Goal: Obtain resource: Download file/media

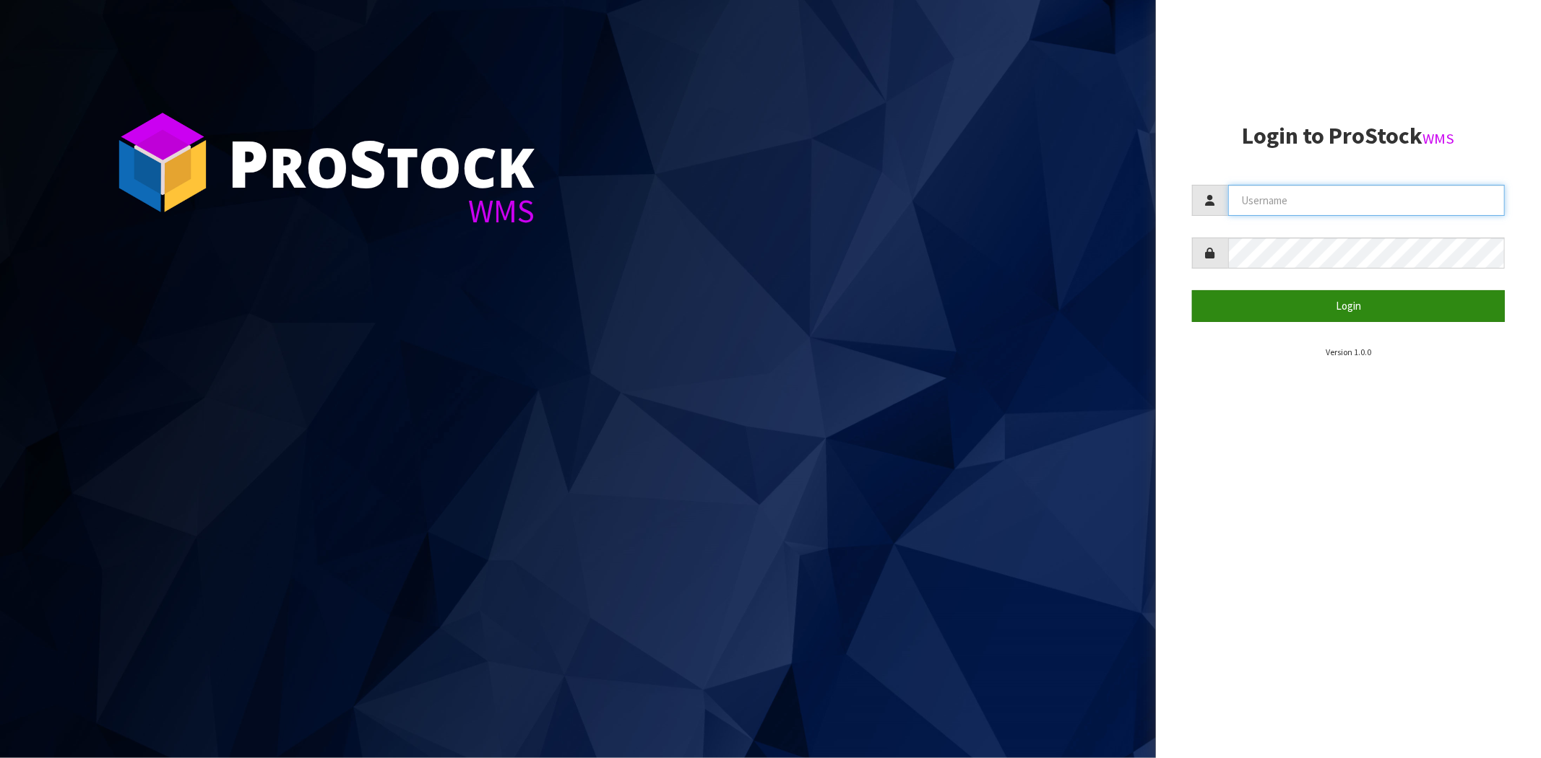
type input "[EMAIL_ADDRESS][DOMAIN_NAME]"
drag, startPoint x: 1361, startPoint y: 314, endPoint x: 1289, endPoint y: 340, distance: 76.8
click at [763, 313] on button "Login" at bounding box center [1348, 305] width 313 height 31
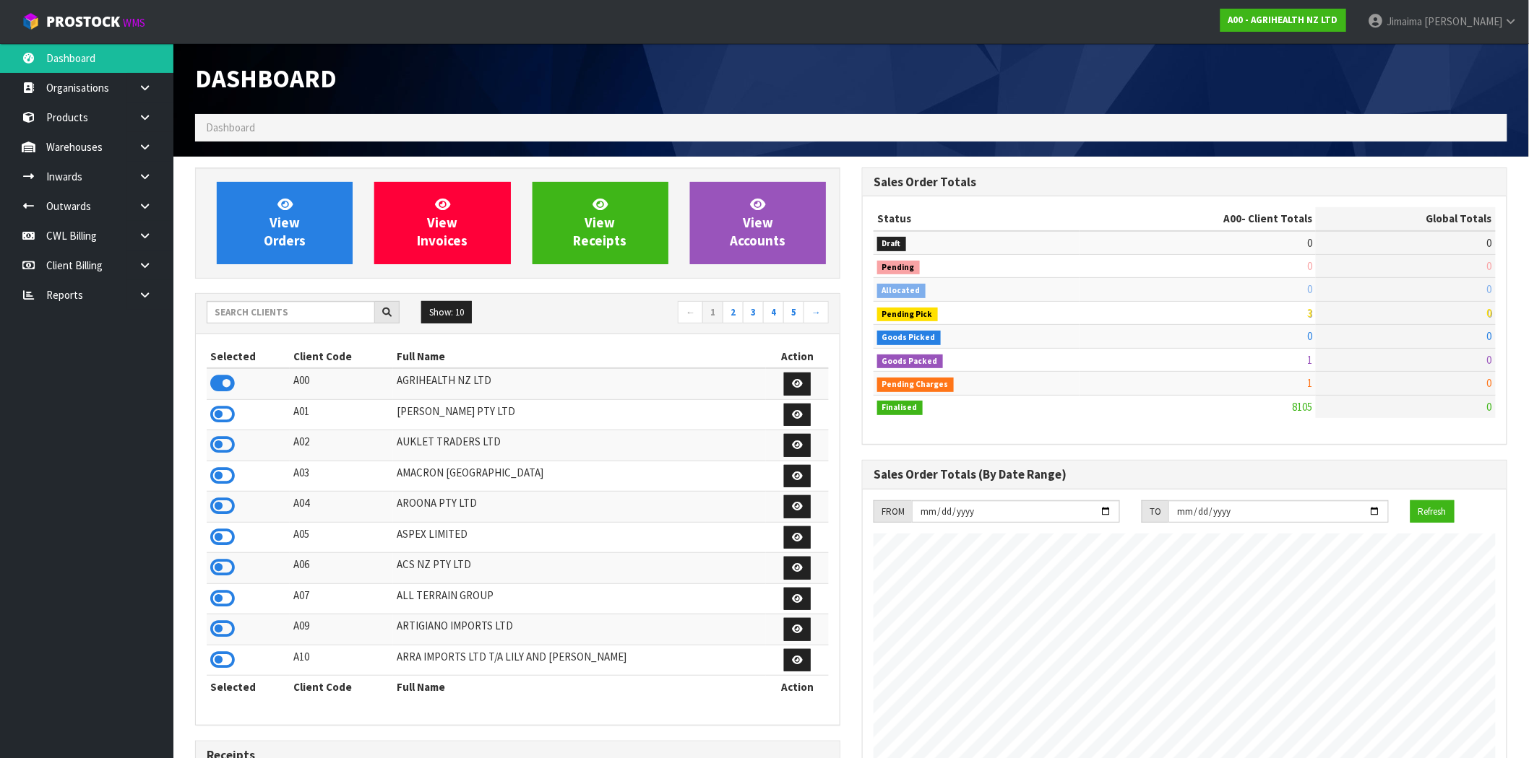
scroll to position [1094, 667]
click at [257, 314] on input "text" at bounding box center [291, 312] width 168 height 22
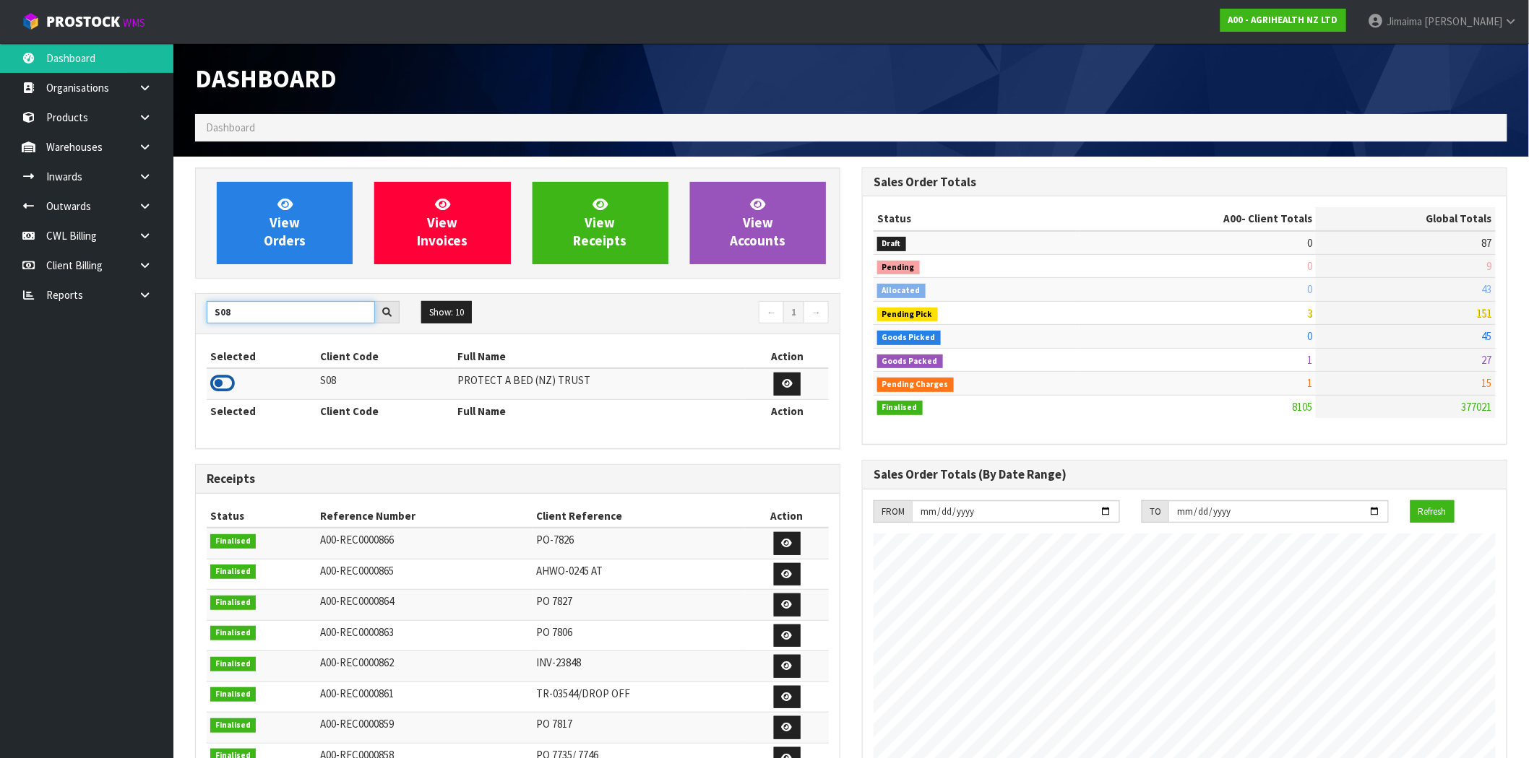
type input "S08"
click at [225, 385] on icon at bounding box center [222, 384] width 25 height 22
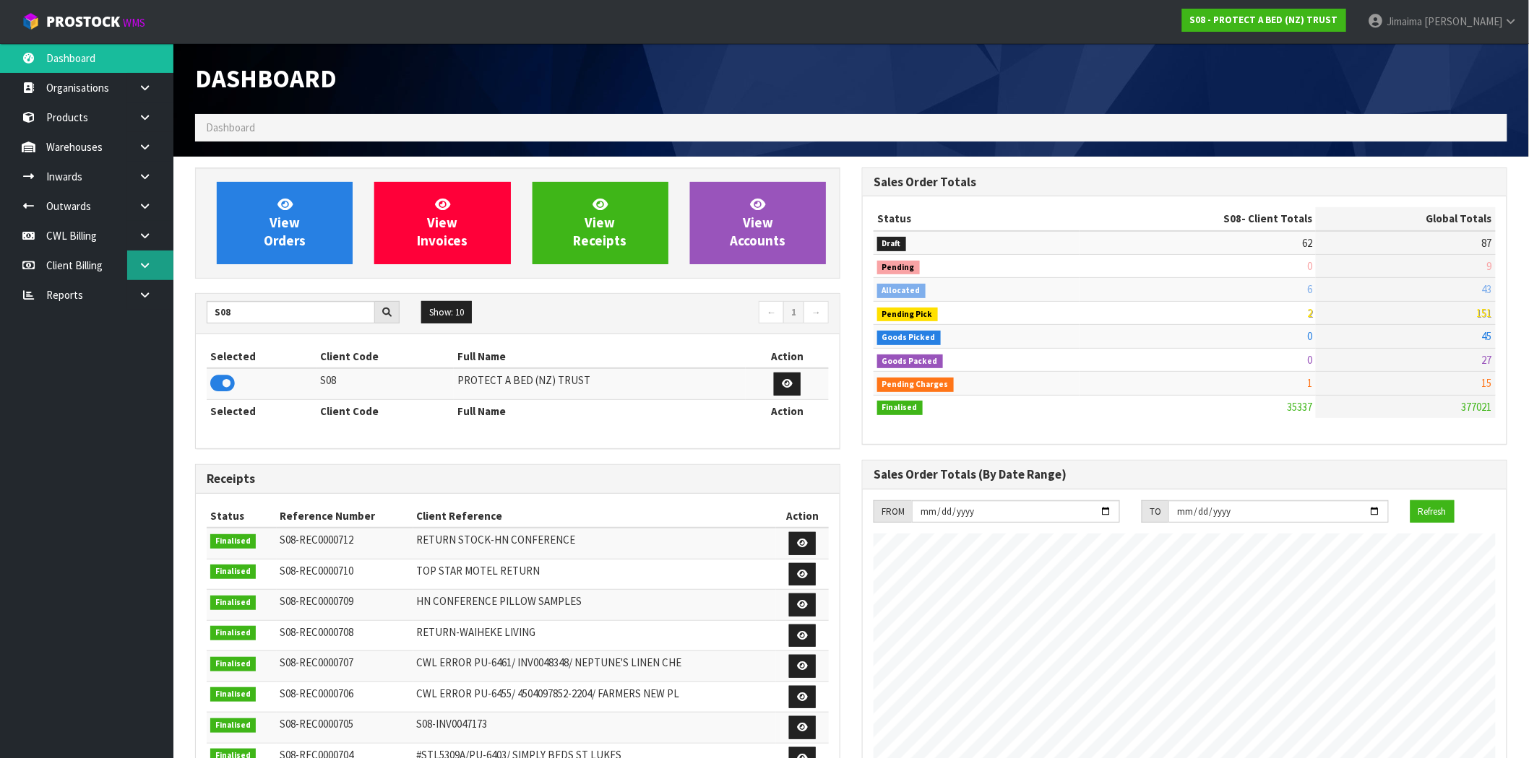
click at [134, 264] on link at bounding box center [150, 266] width 46 height 30
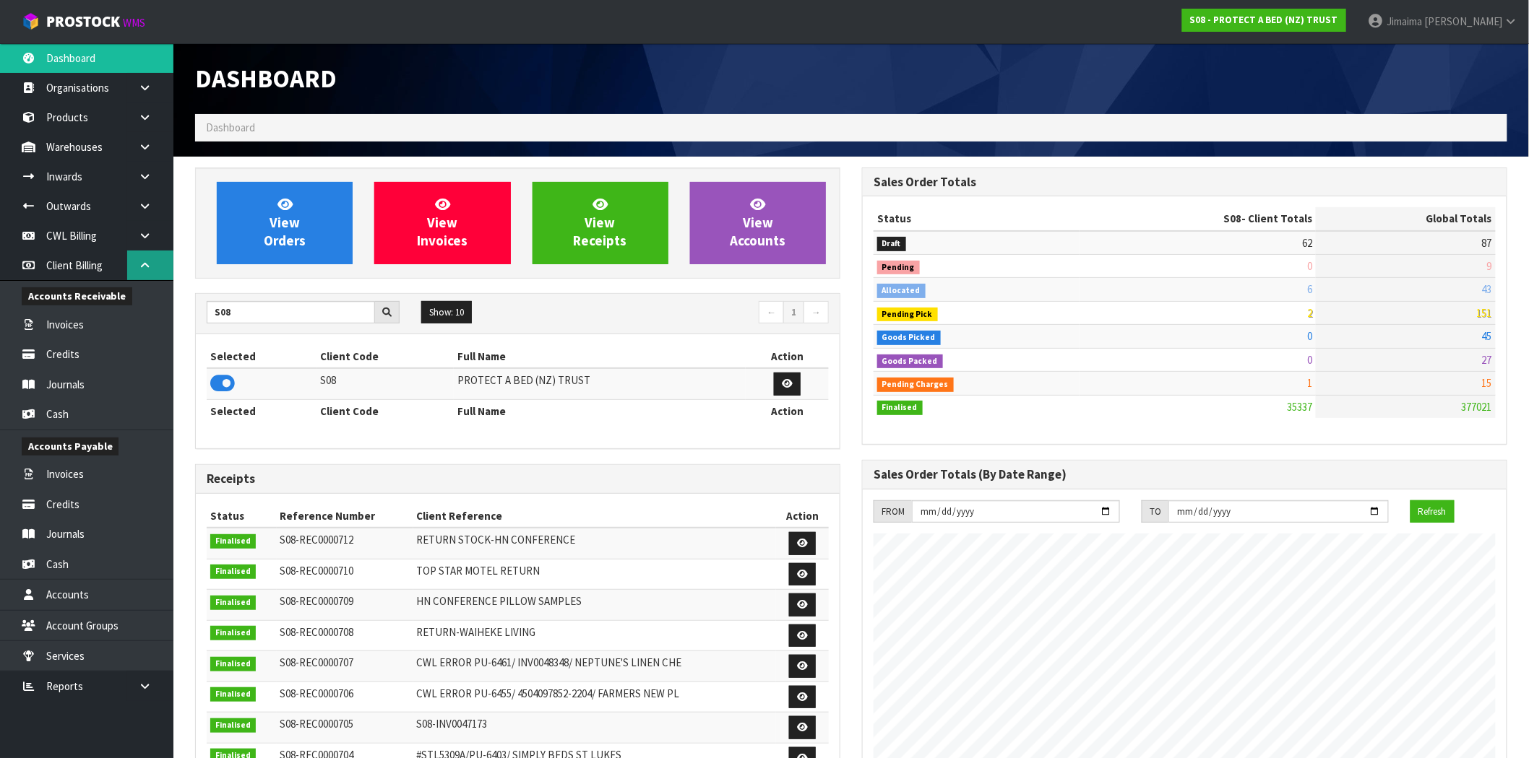
click at [142, 260] on icon at bounding box center [145, 265] width 14 height 11
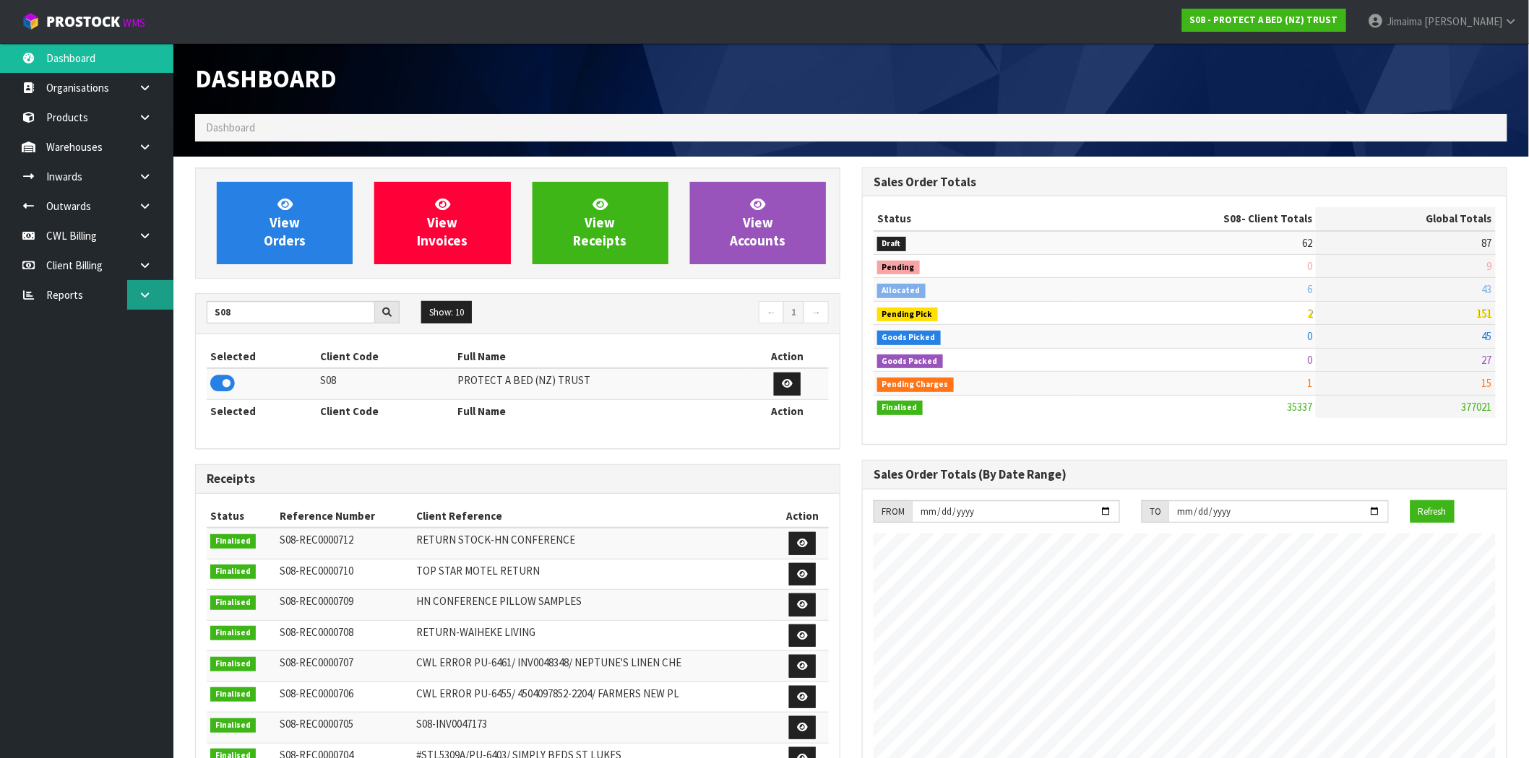
click at [142, 290] on icon at bounding box center [145, 295] width 14 height 11
click at [98, 319] on link "Client" at bounding box center [86, 325] width 173 height 30
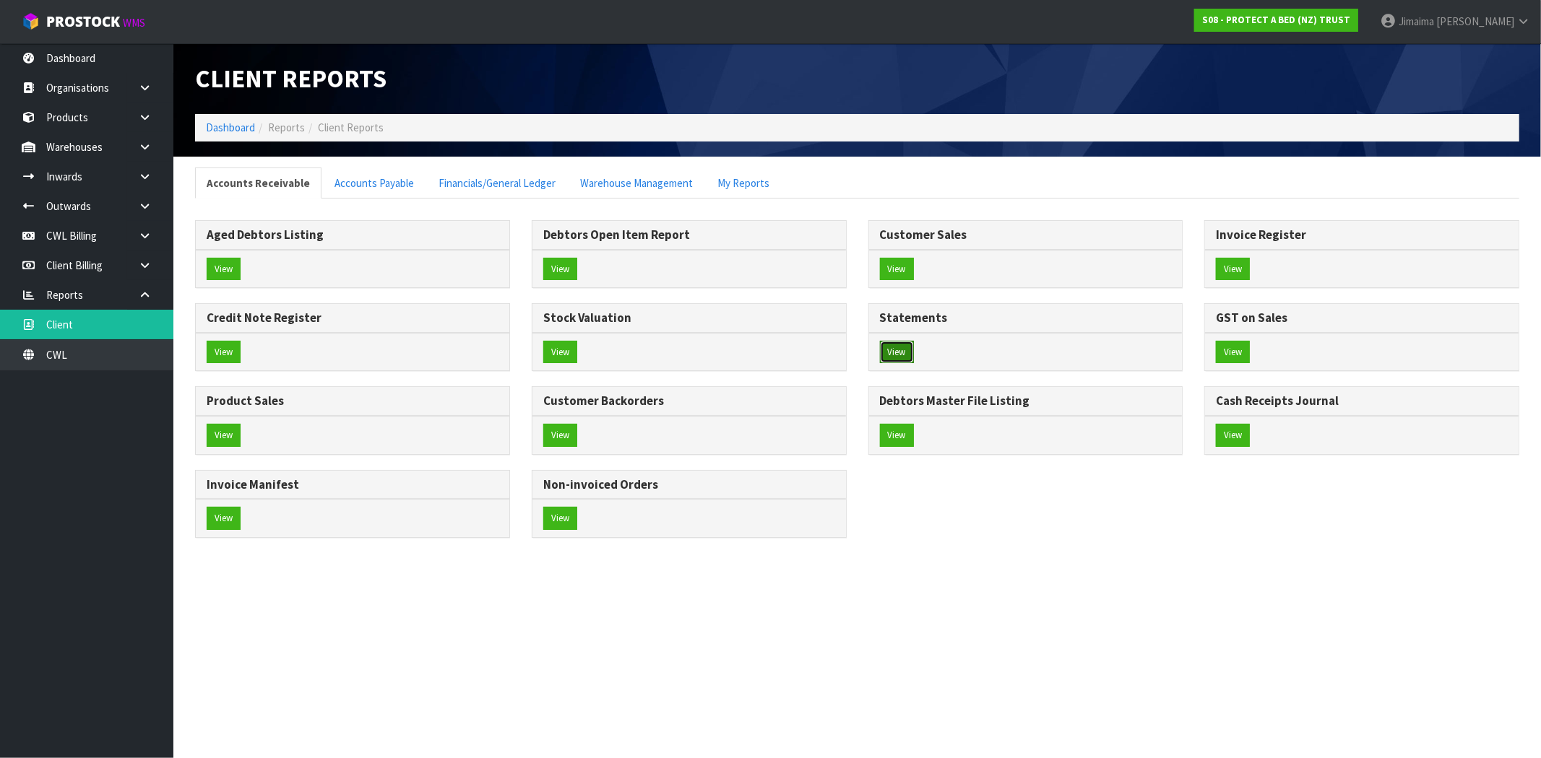
click at [763, 350] on button "View" at bounding box center [897, 352] width 34 height 23
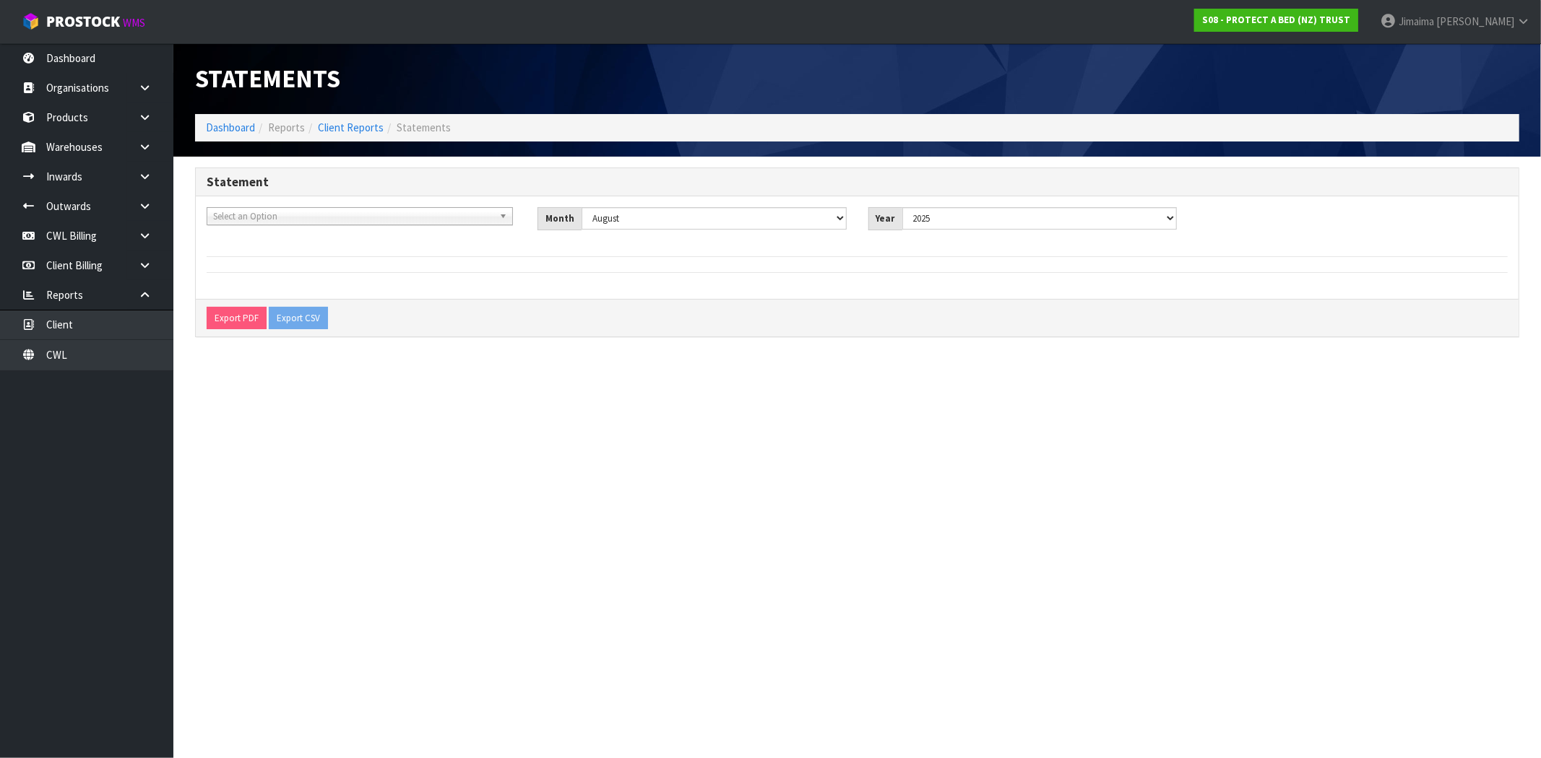
click at [350, 135] on ol "Dashboard Reports Client Reports Statements" at bounding box center [857, 127] width 1324 height 27
click at [351, 133] on link "Client Reports" at bounding box center [351, 128] width 66 height 14
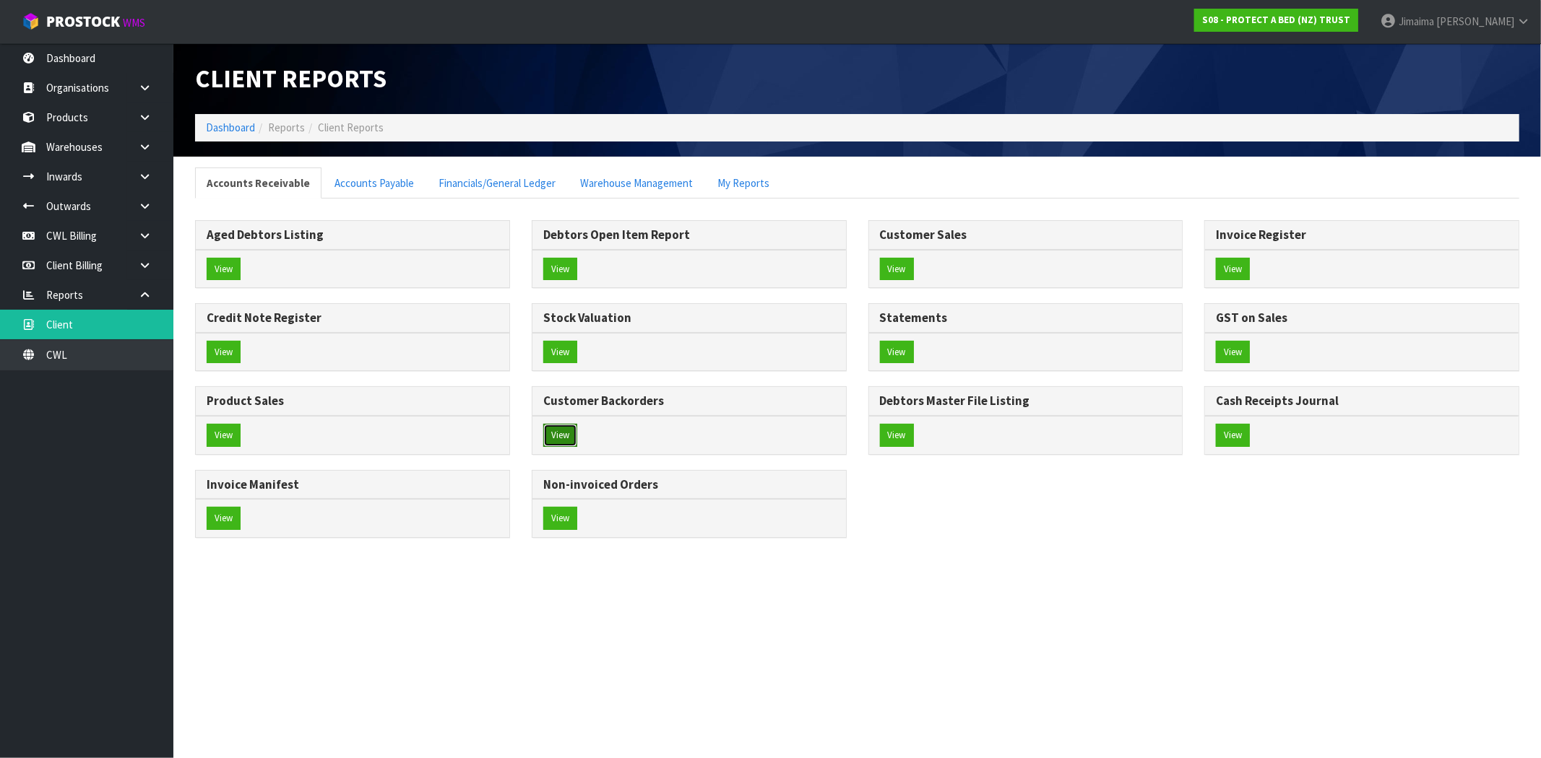
click at [550, 434] on button "View" at bounding box center [560, 435] width 34 height 23
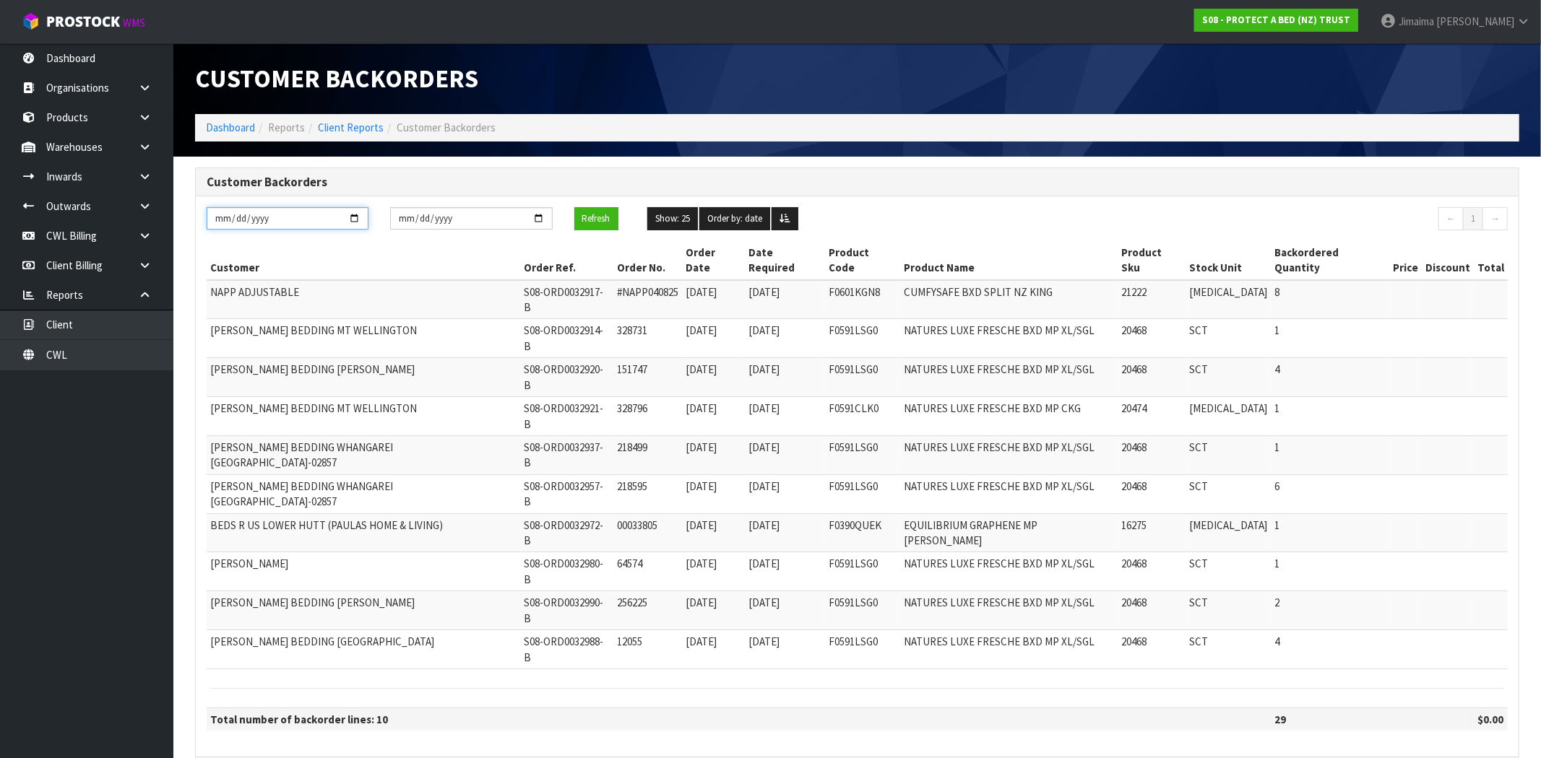
click at [355, 224] on input "[DATE]" at bounding box center [288, 218] width 162 height 22
type input "[DATE]"
click at [595, 215] on button "Refresh" at bounding box center [596, 218] width 44 height 23
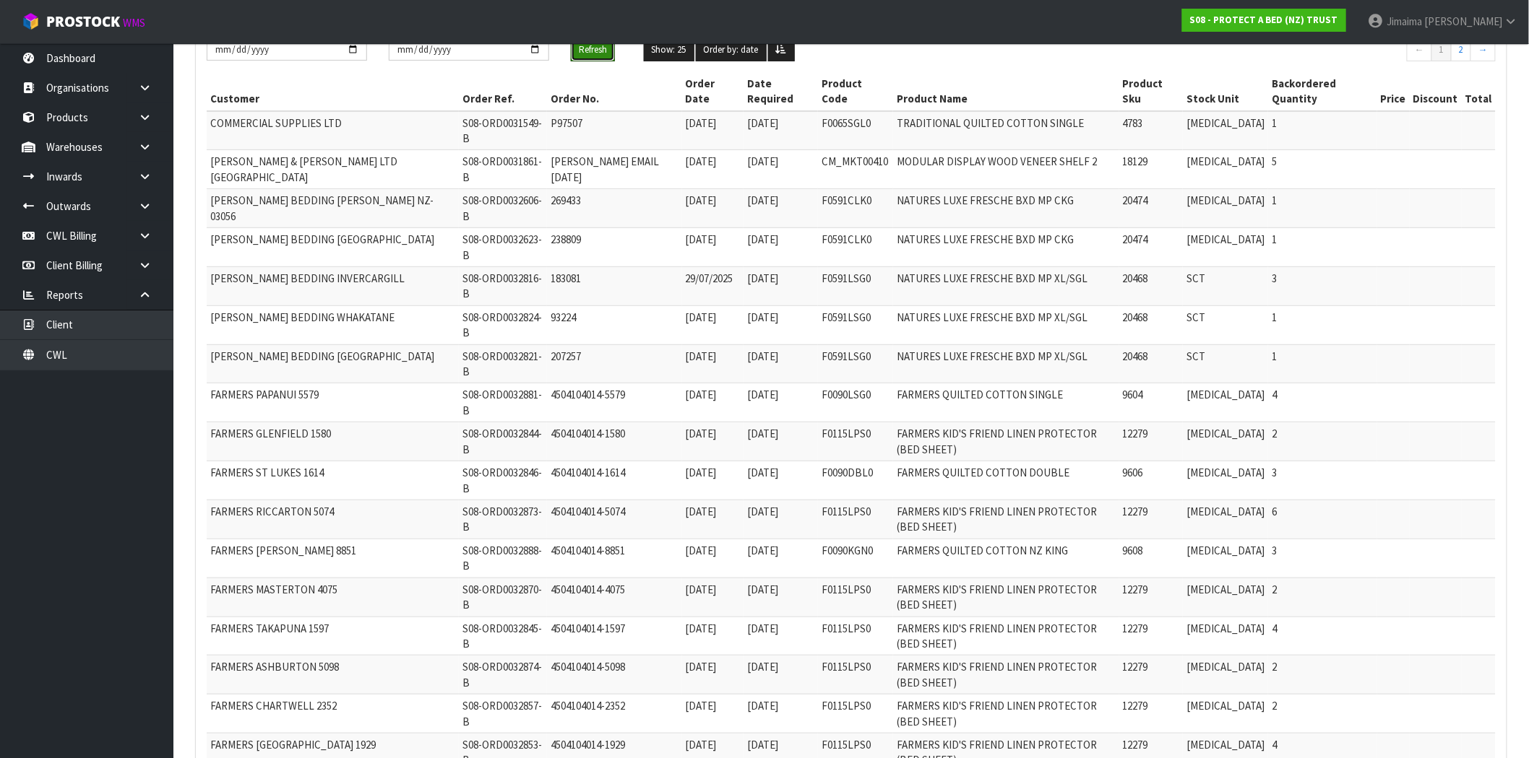
scroll to position [246, 0]
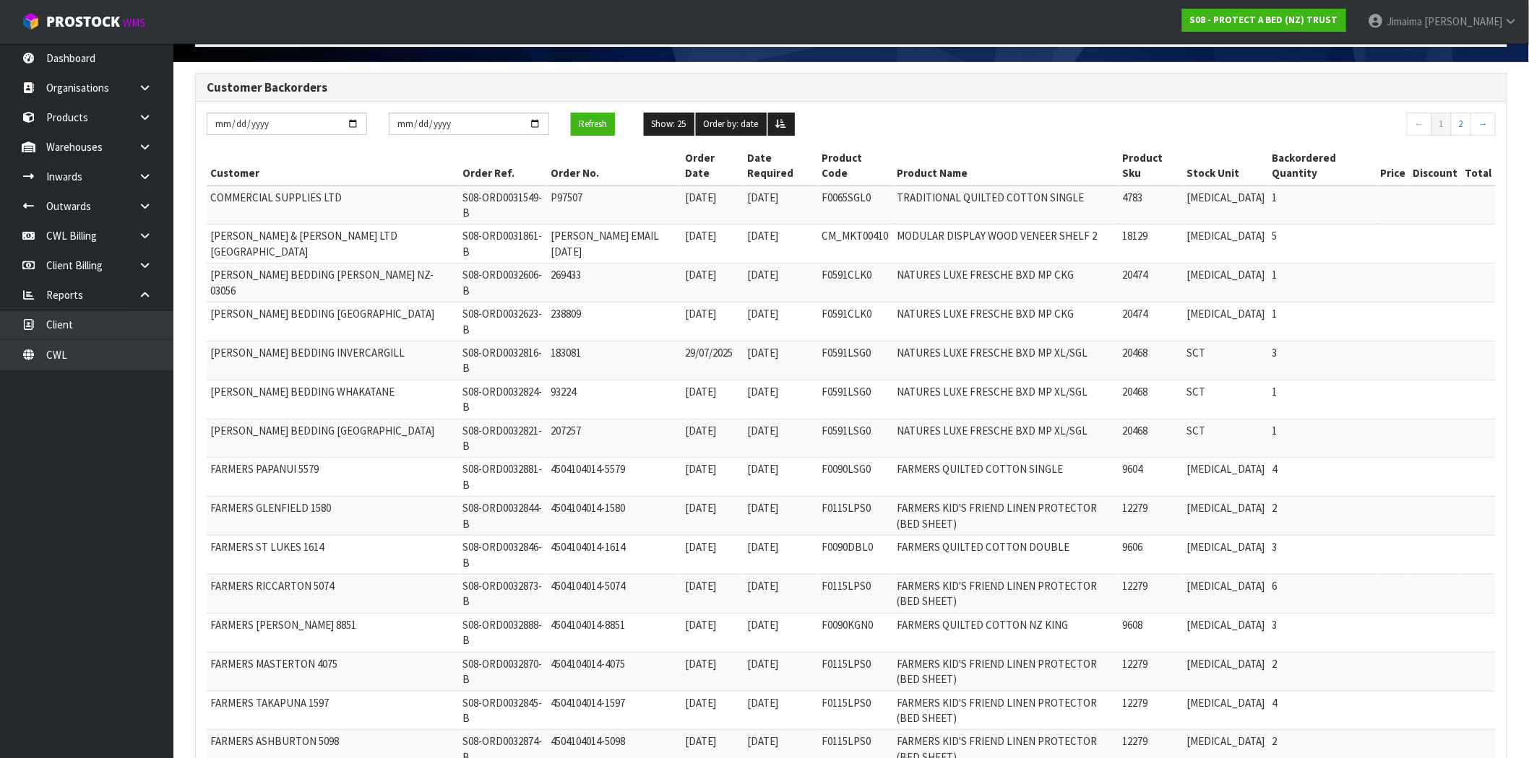
scroll to position [0, 0]
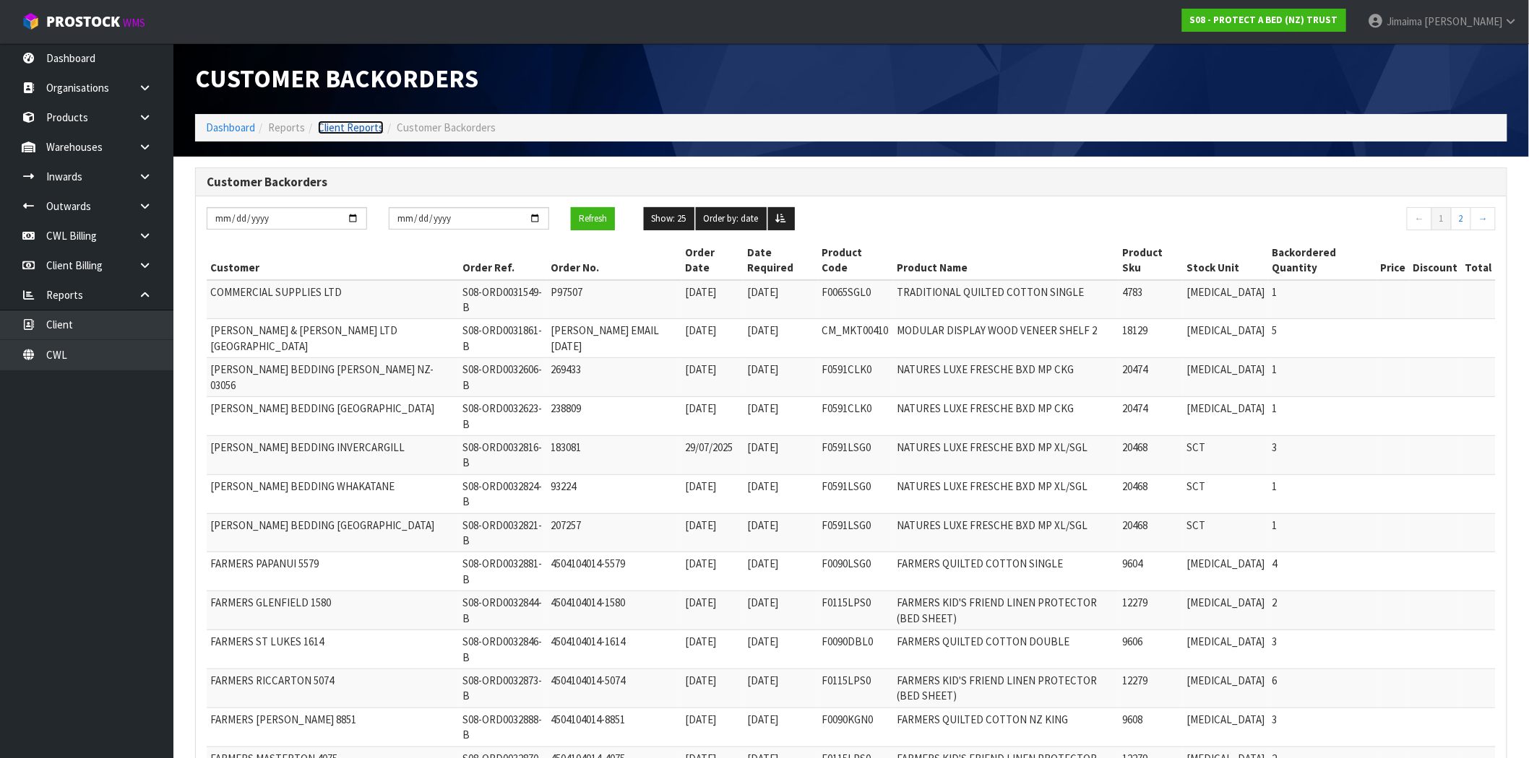
click at [377, 126] on link "Client Reports" at bounding box center [351, 128] width 66 height 14
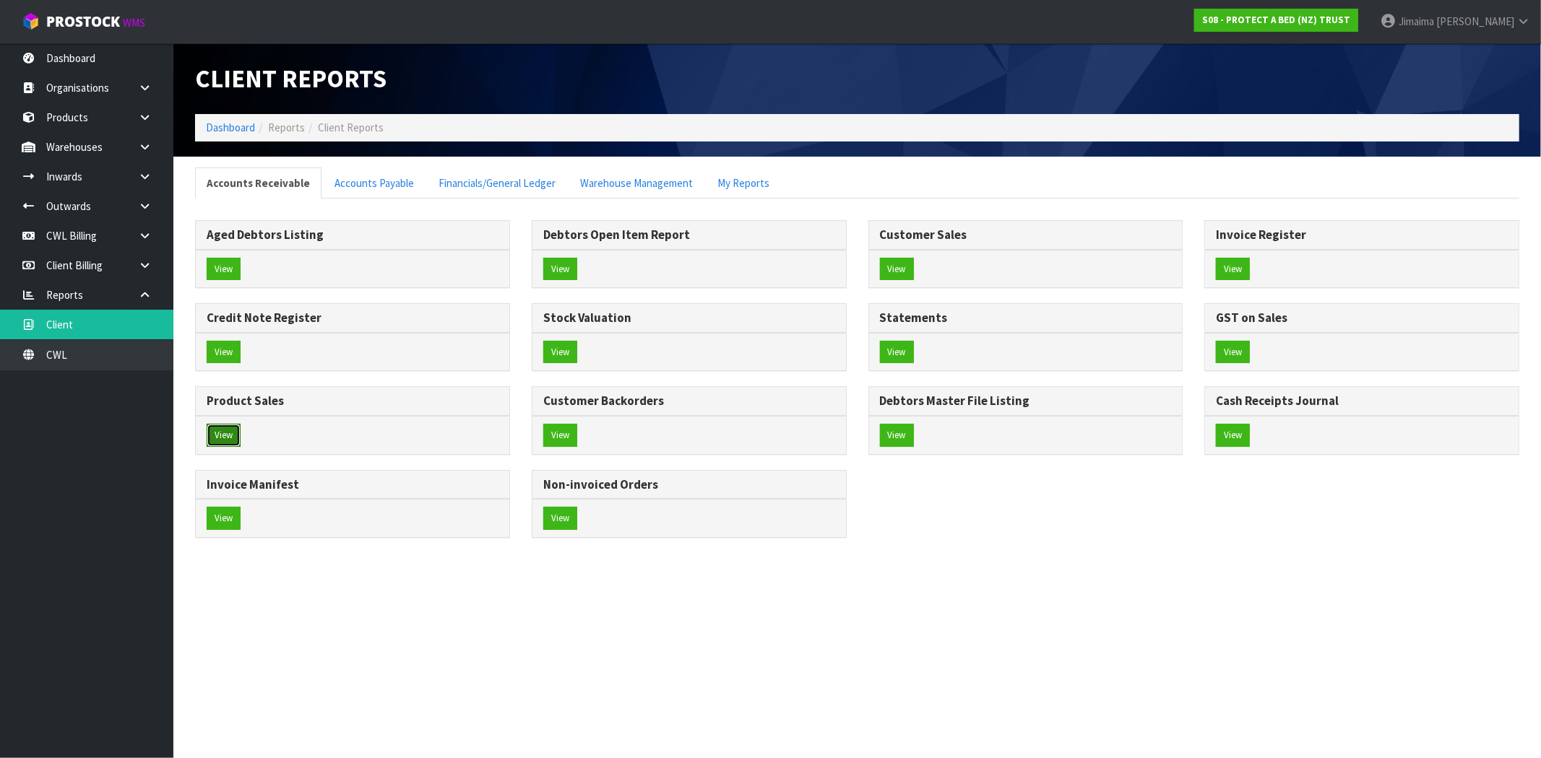
click at [226, 436] on button "View" at bounding box center [224, 435] width 34 height 23
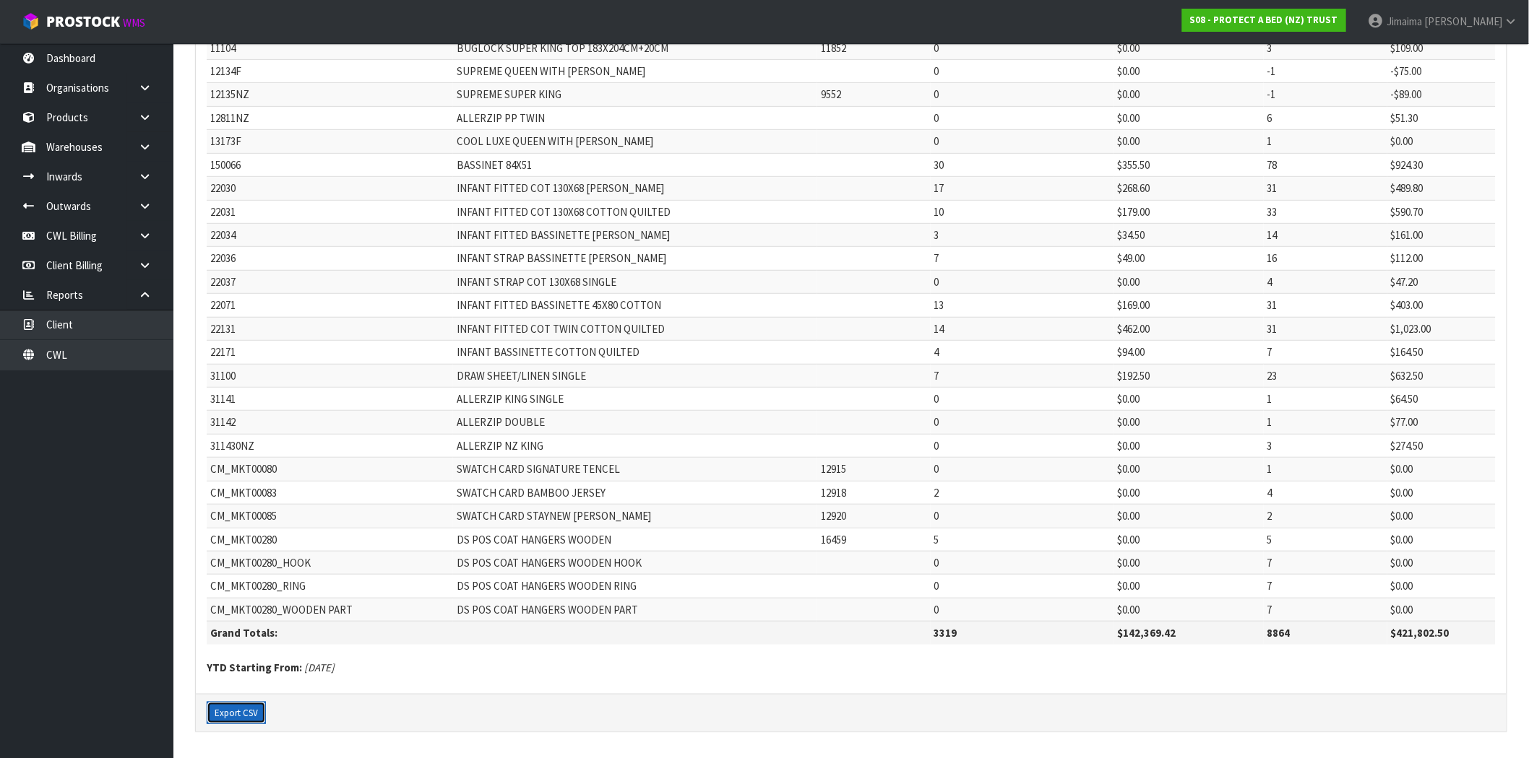
click at [235, 513] on button "Export CSV" at bounding box center [236, 713] width 59 height 23
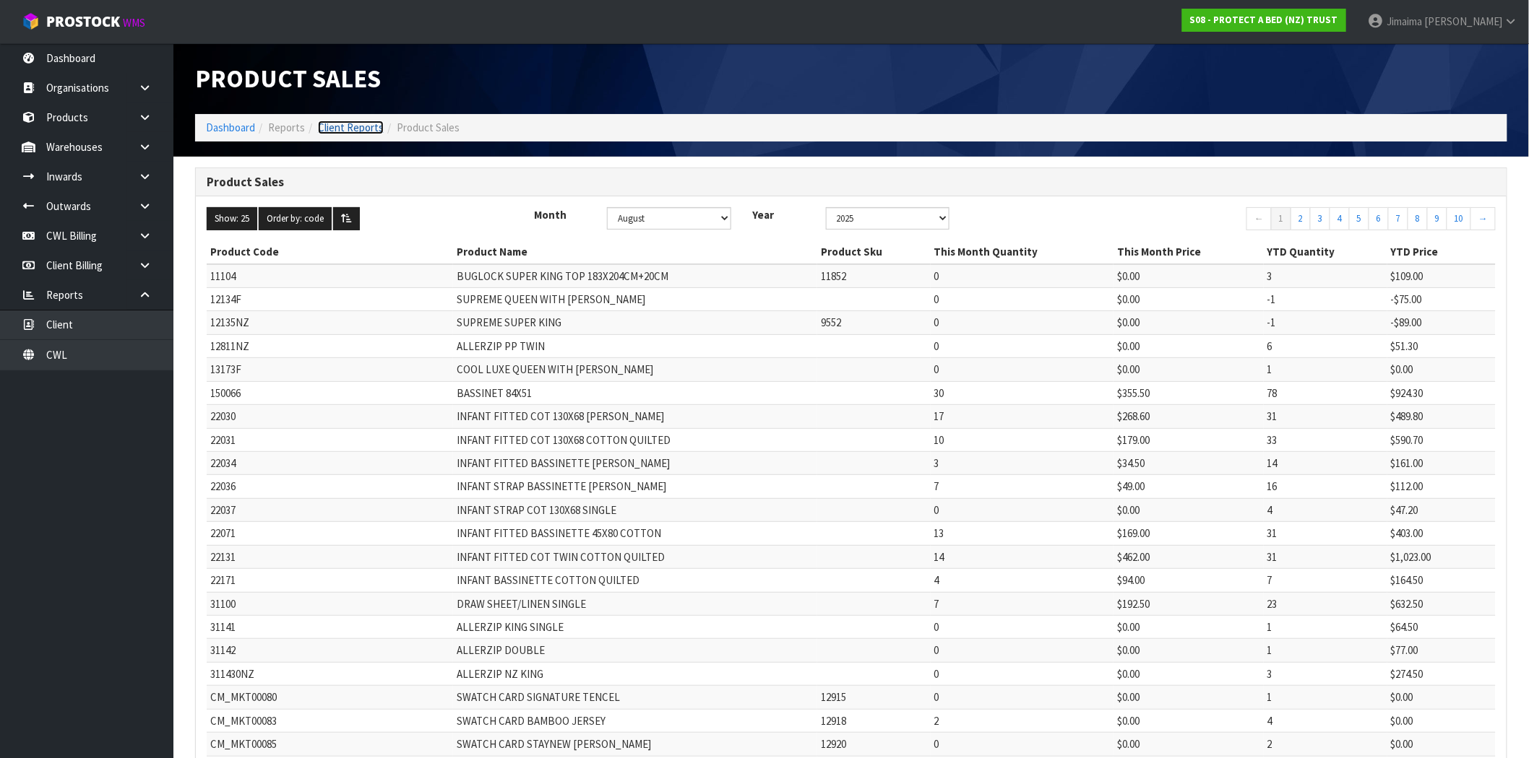
click at [337, 131] on link "Client Reports" at bounding box center [351, 128] width 66 height 14
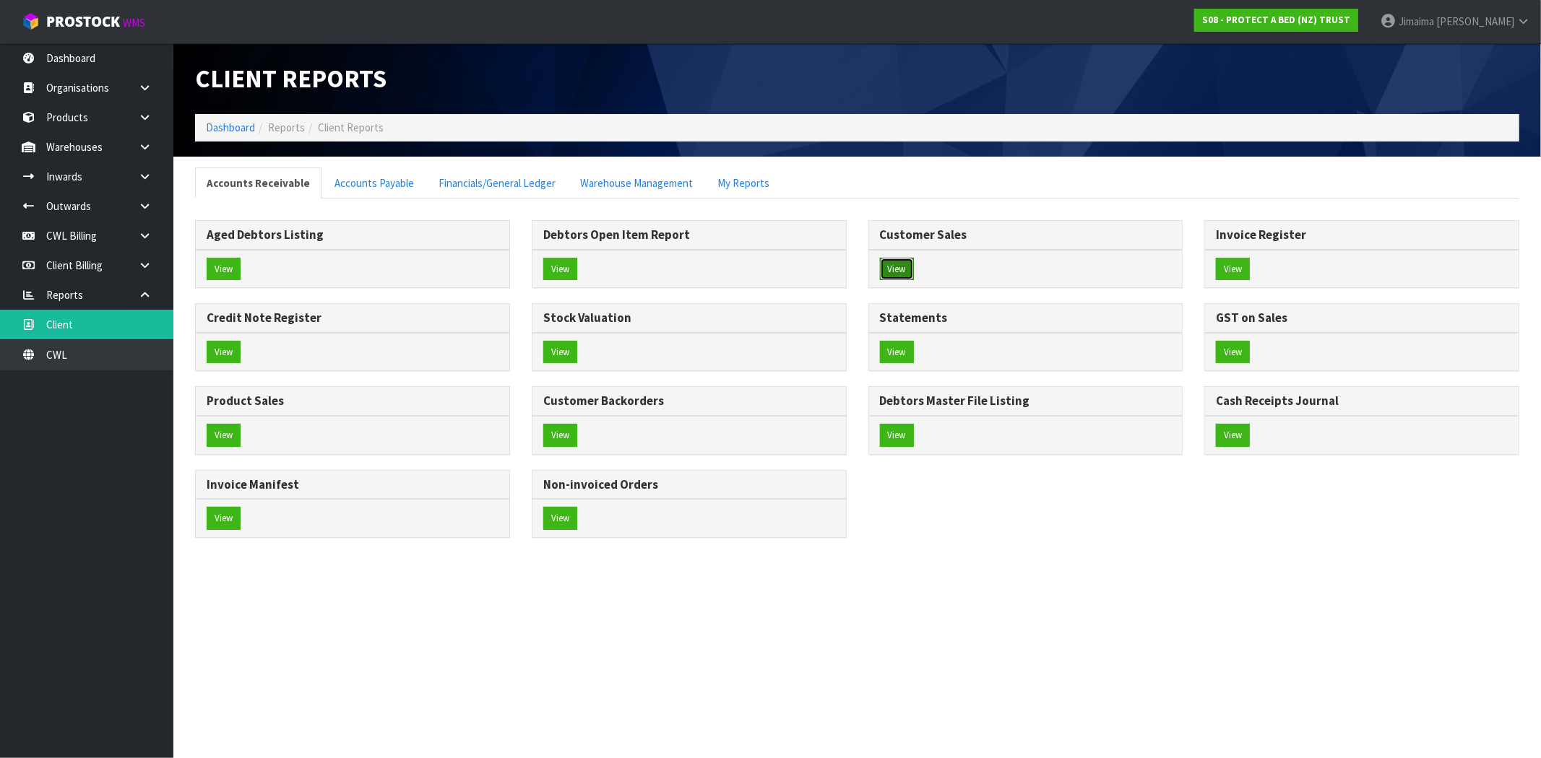
click at [763, 279] on button "View" at bounding box center [897, 269] width 34 height 23
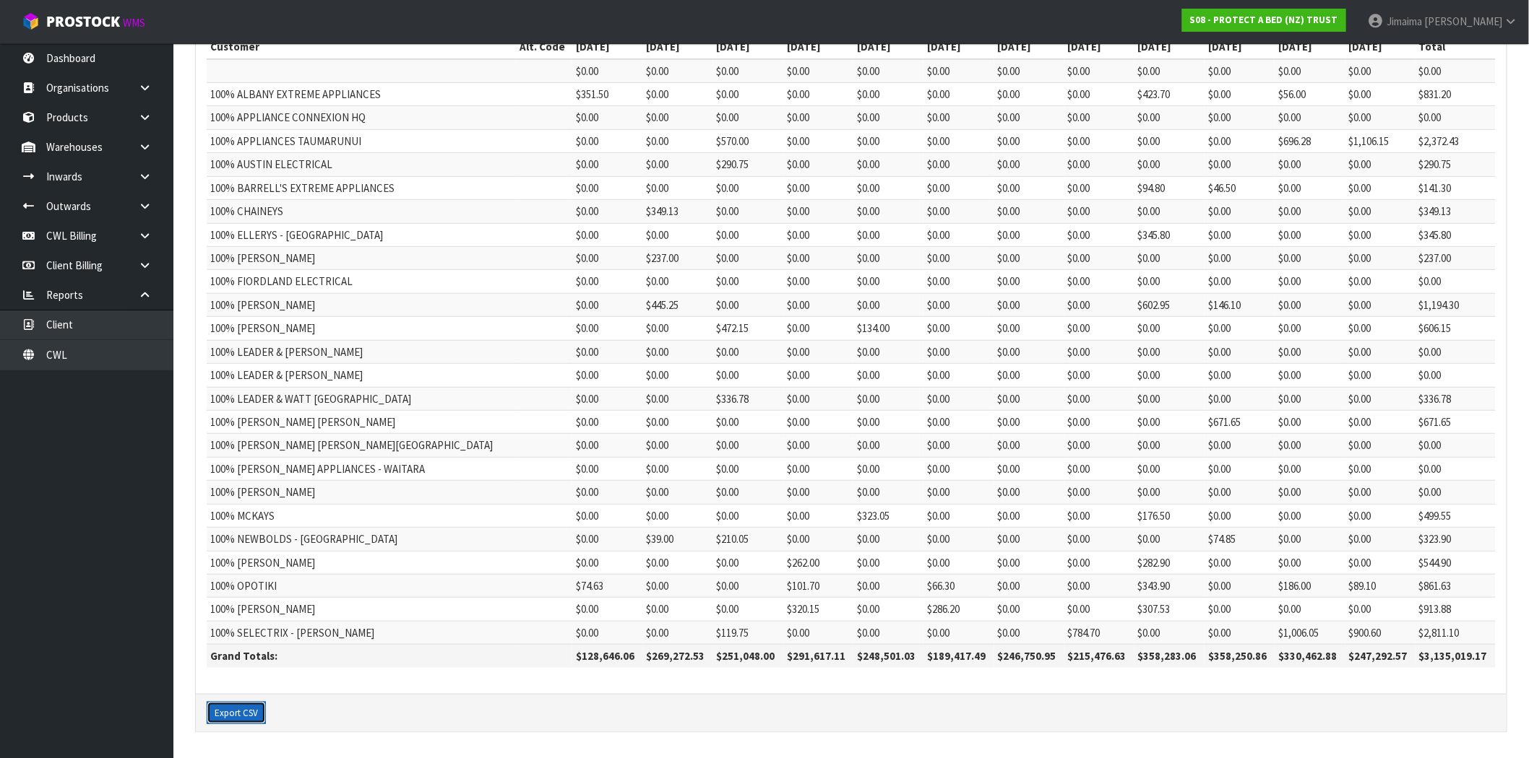
click at [243, 513] on button "Export CSV" at bounding box center [236, 713] width 59 height 23
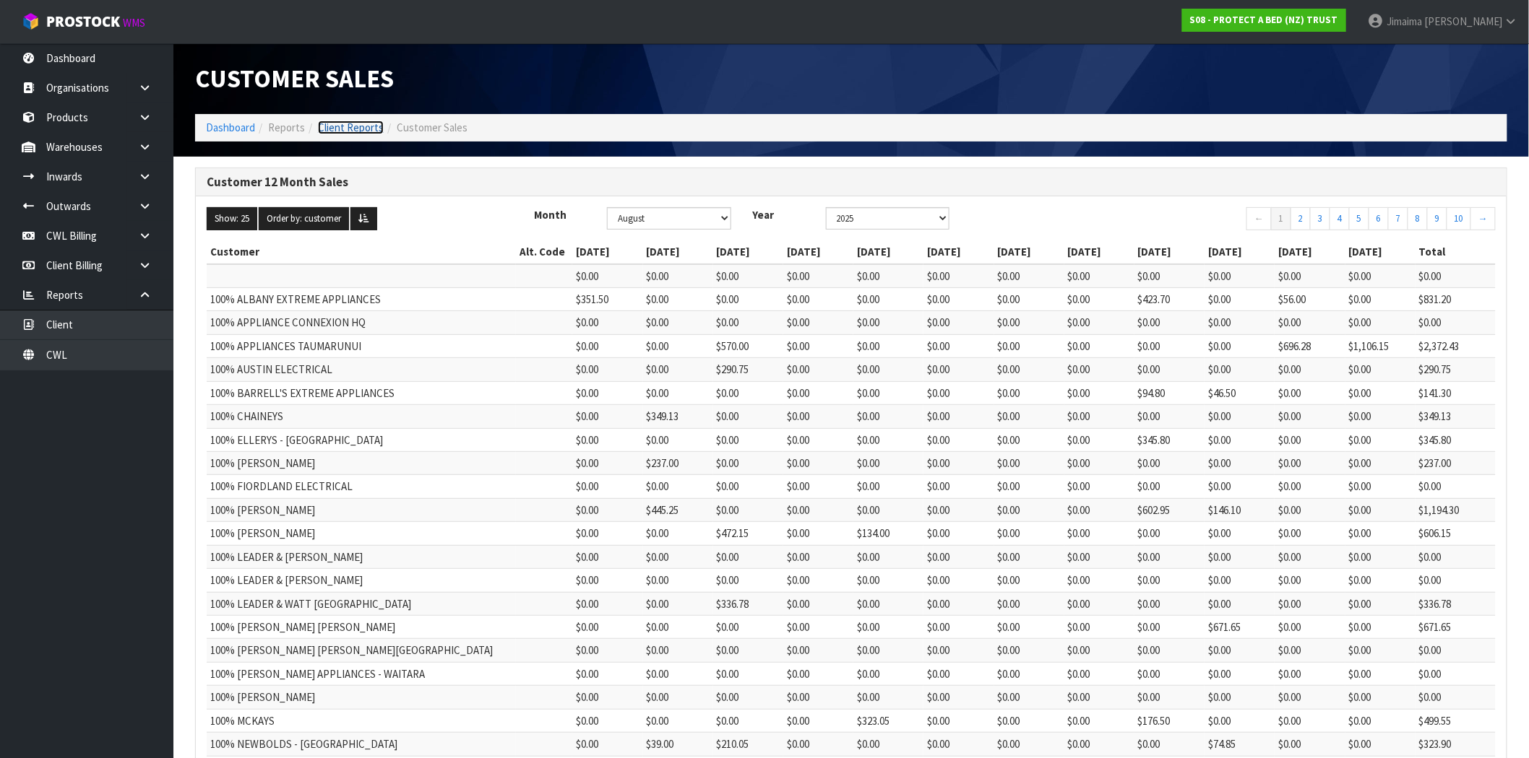
click at [349, 126] on link "Client Reports" at bounding box center [351, 128] width 66 height 14
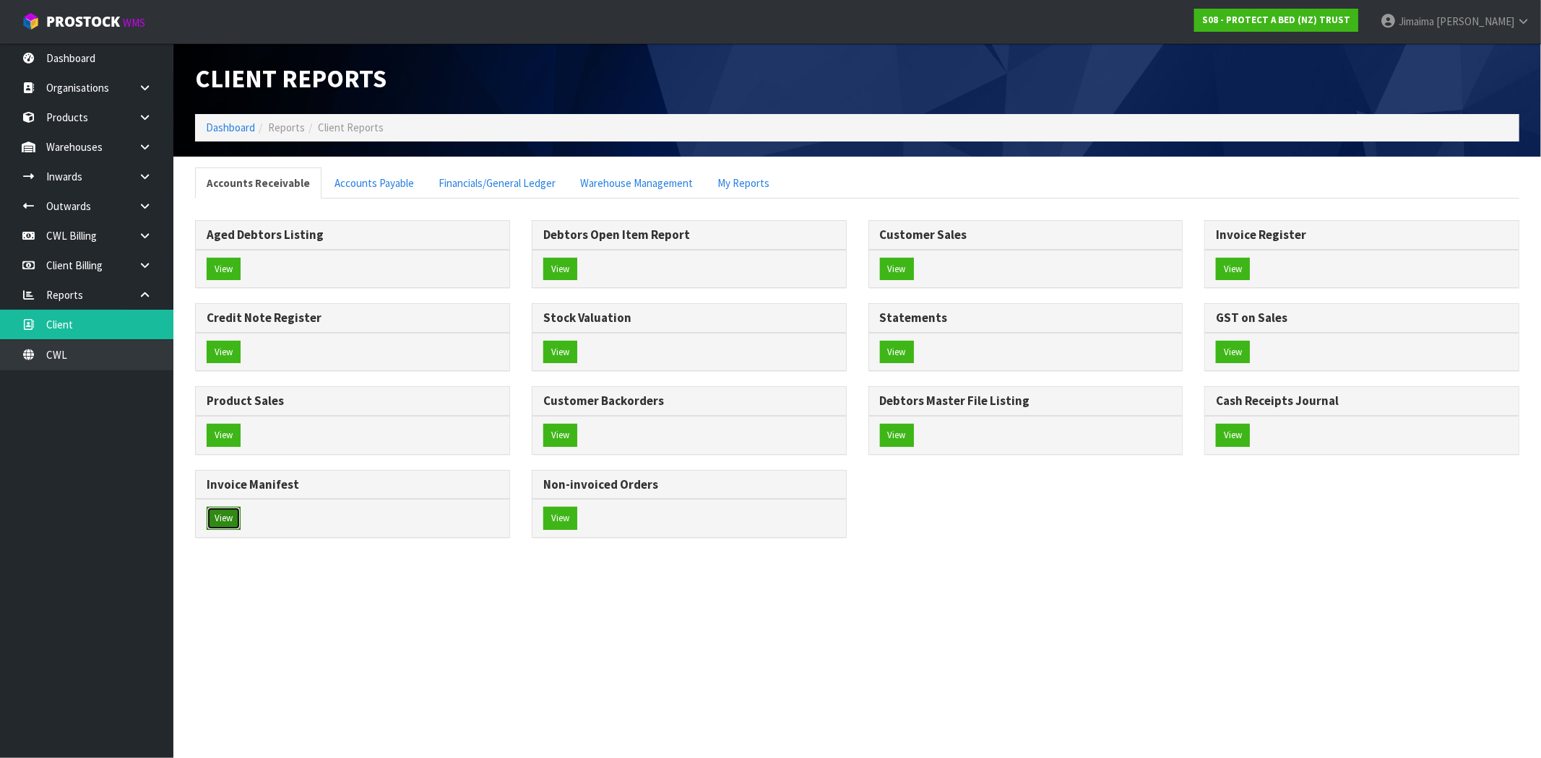
click at [212, 513] on button "View" at bounding box center [224, 518] width 34 height 23
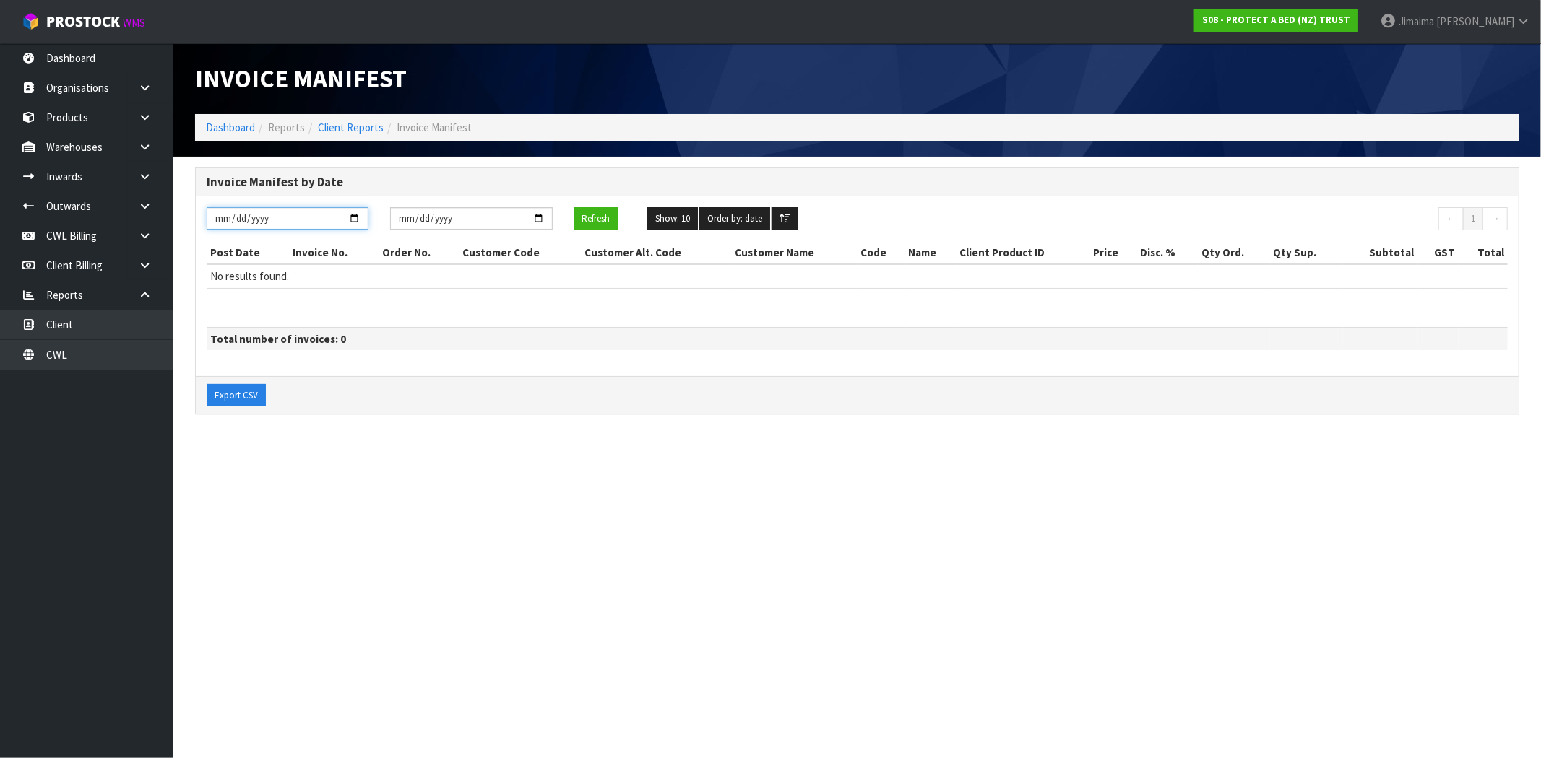
click at [355, 222] on input "[DATE]" at bounding box center [288, 218] width 162 height 22
type input "[DATE]"
click at [597, 219] on button "Refresh" at bounding box center [596, 218] width 44 height 23
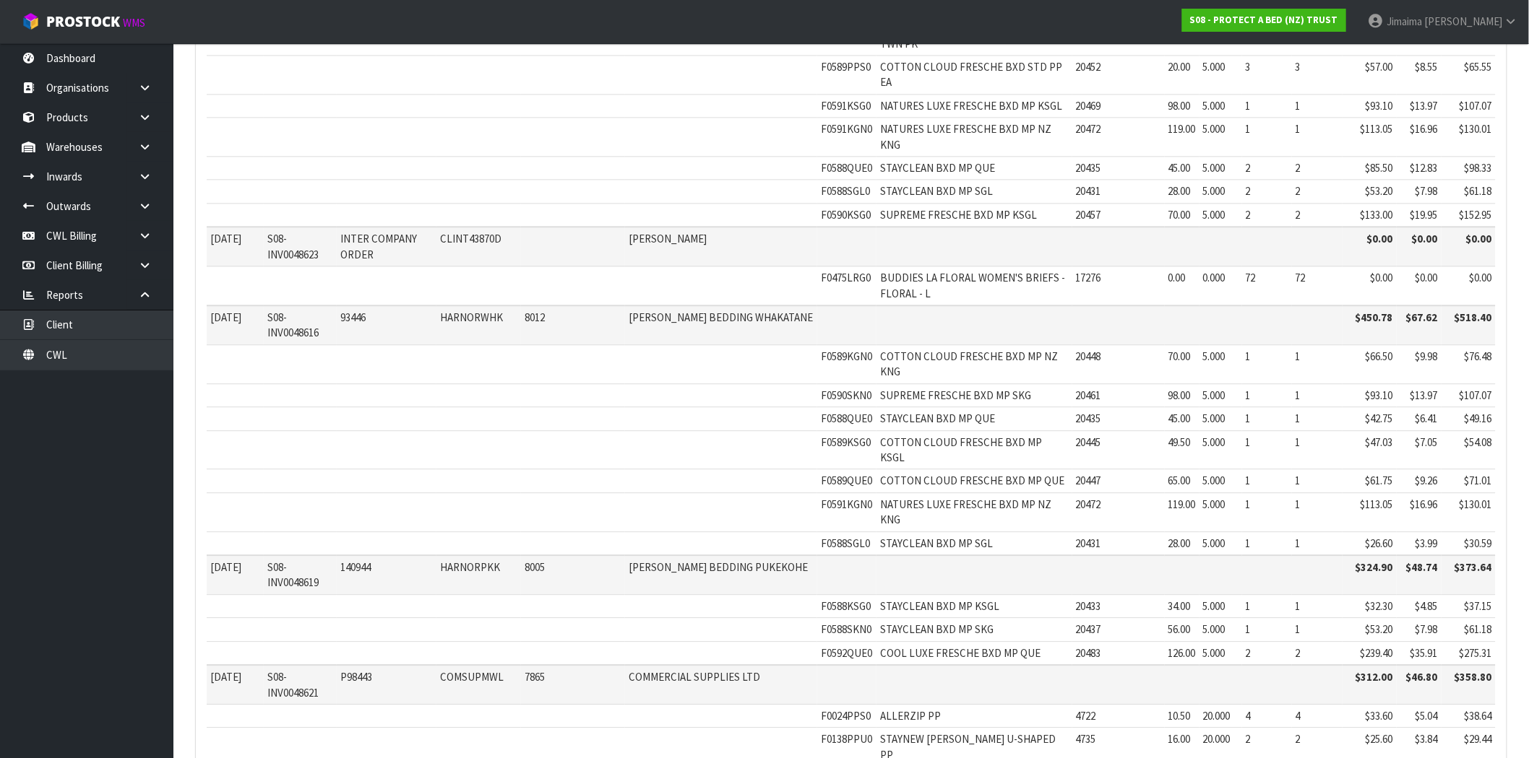
scroll to position [1449, 0]
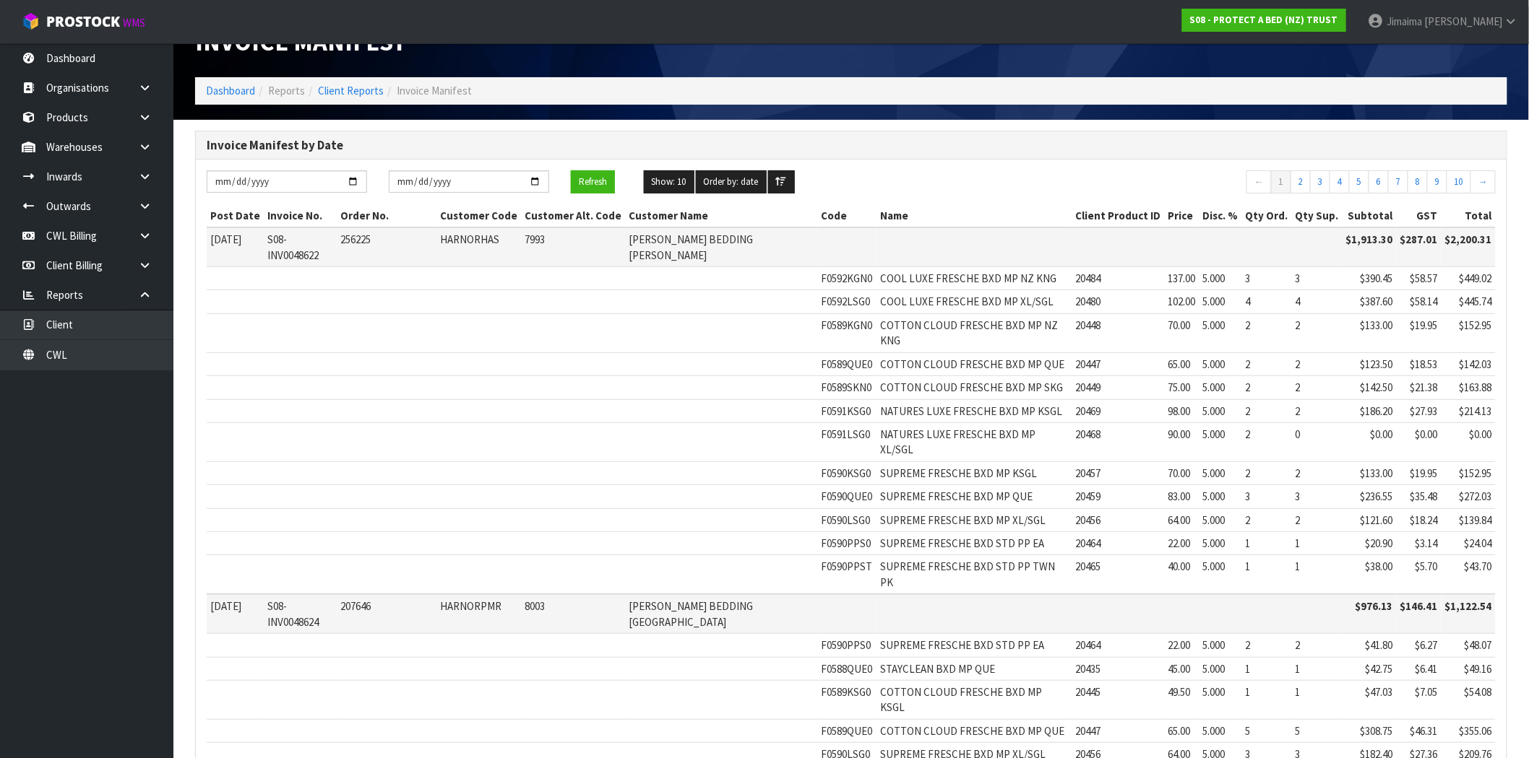
scroll to position [0, 0]
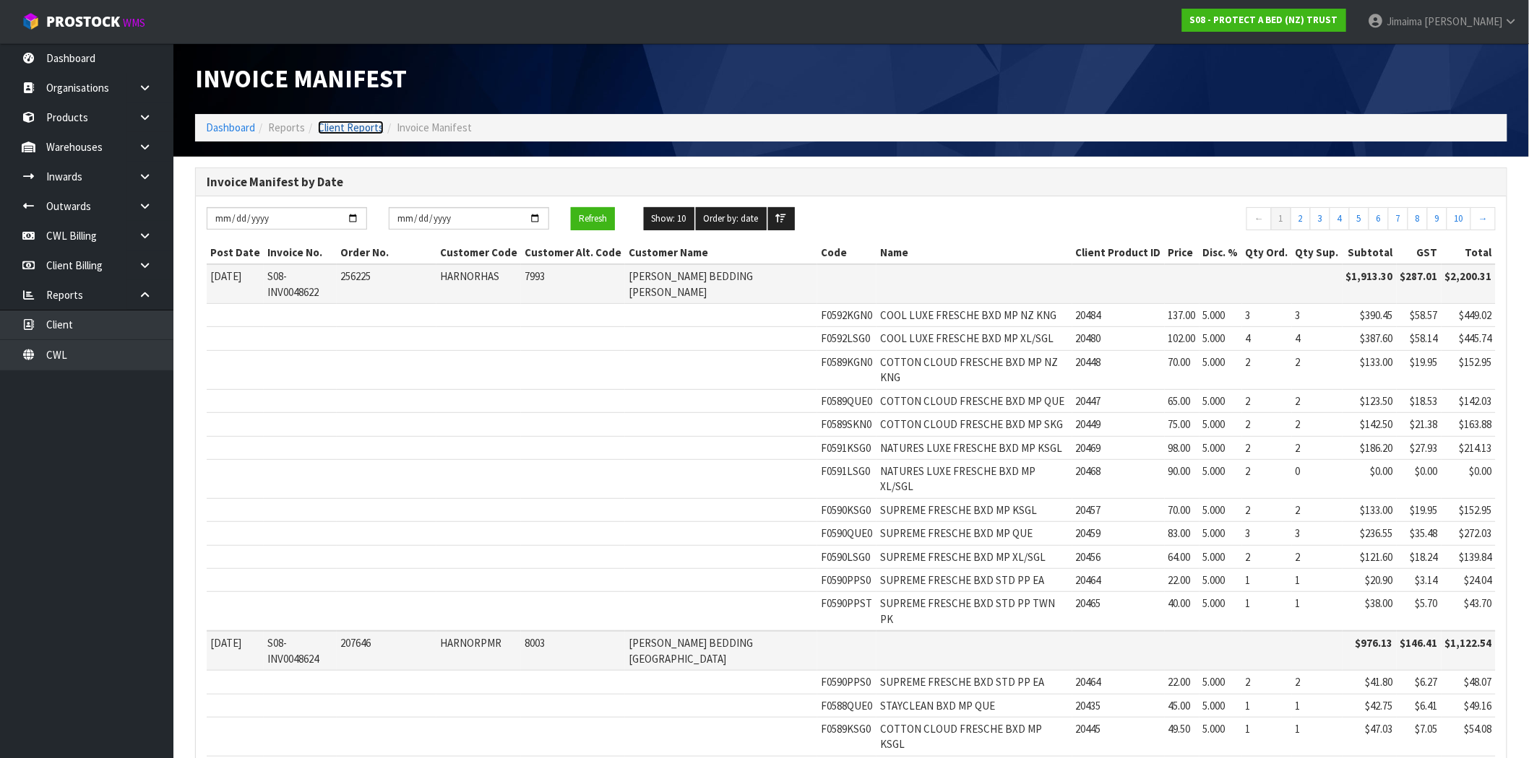
click at [354, 128] on link "Client Reports" at bounding box center [351, 128] width 66 height 14
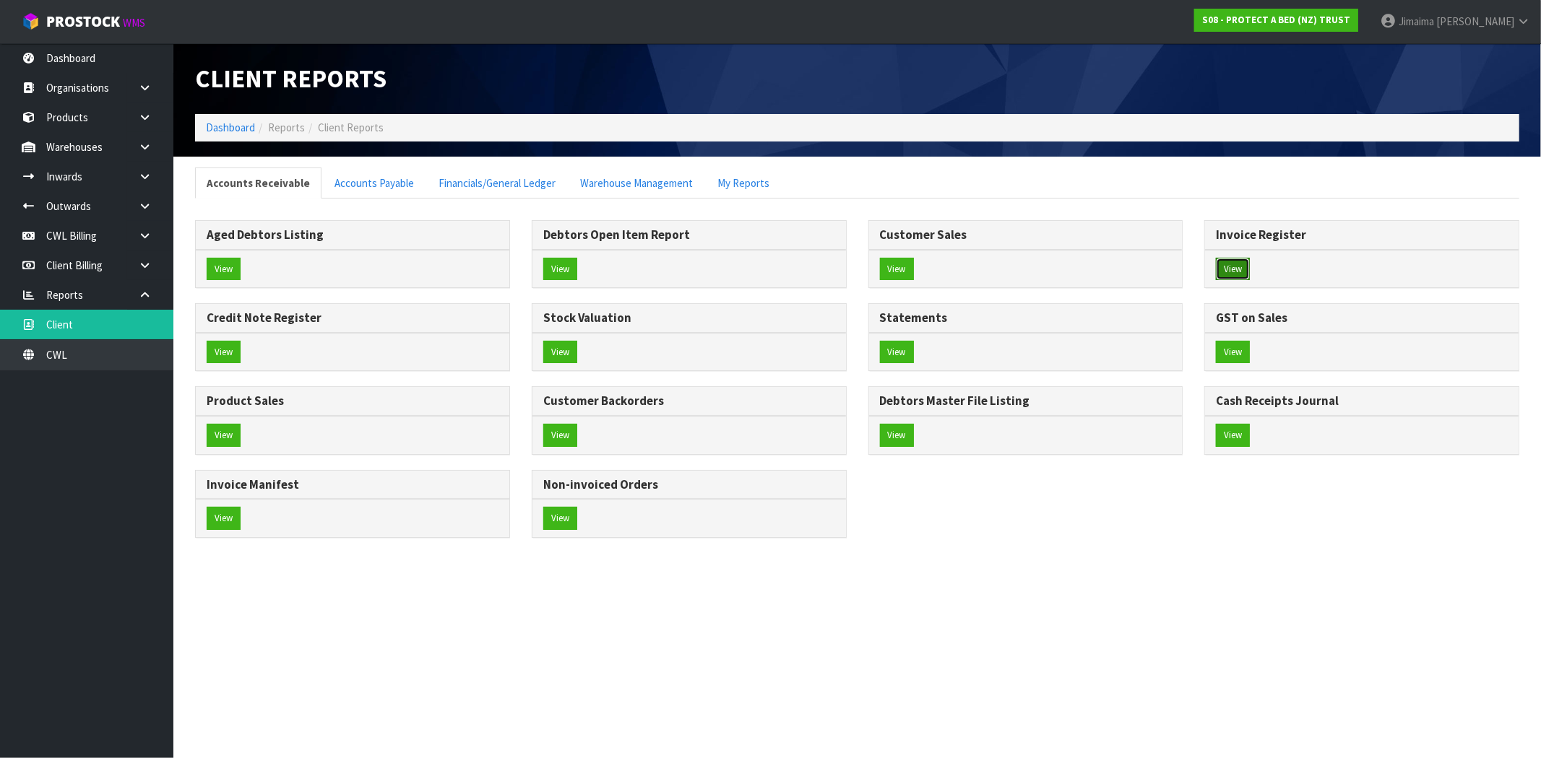
click at [763, 271] on button "View" at bounding box center [1233, 269] width 34 height 23
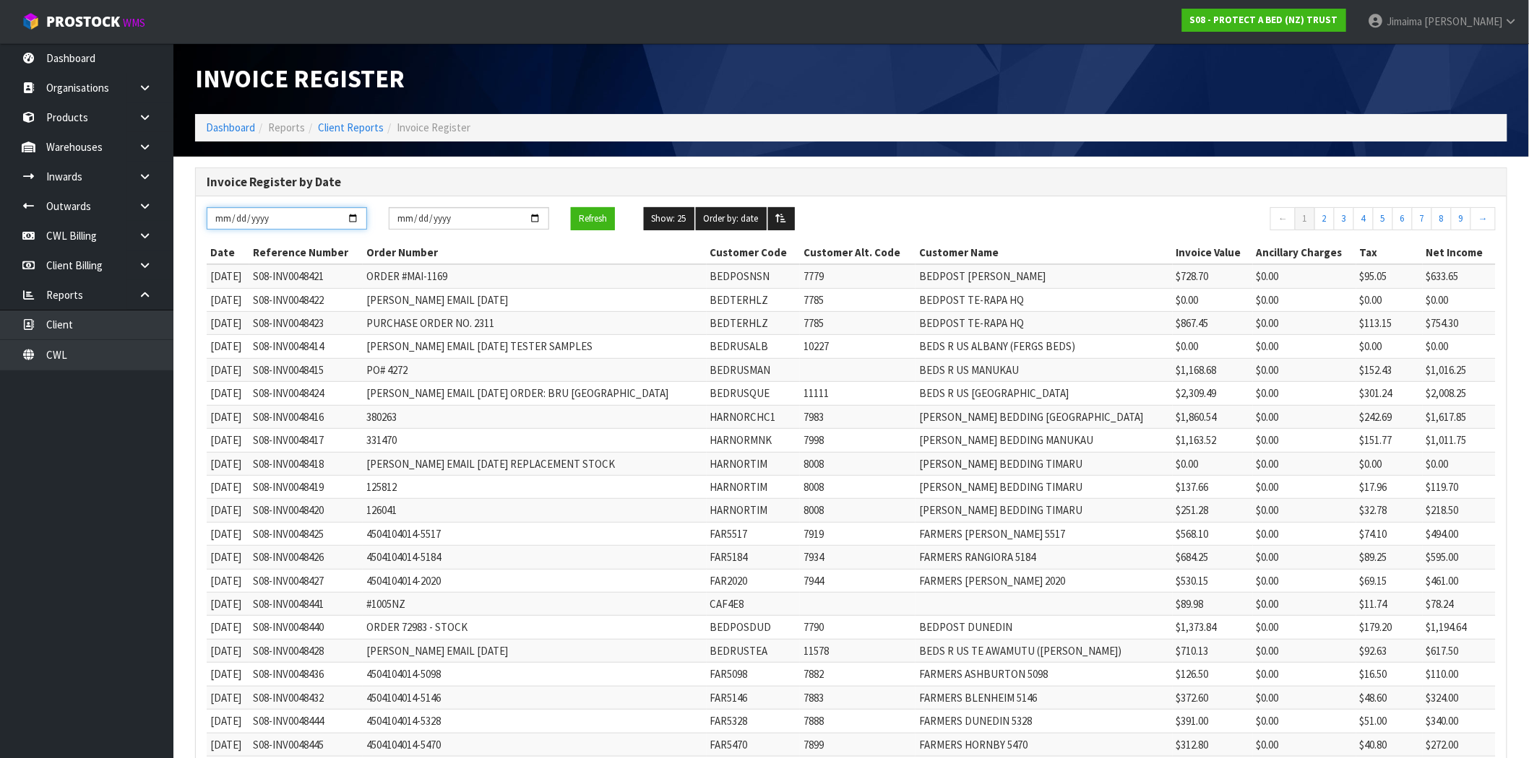
click at [340, 215] on input "[DATE]" at bounding box center [287, 218] width 160 height 22
click at [430, 154] on div "Invoice Register Dashboard Reports Client Reports Invoice Register" at bounding box center [850, 99] width 1333 height 113
click at [592, 222] on button "Refresh" at bounding box center [593, 218] width 44 height 23
click at [532, 217] on input "[DATE]" at bounding box center [469, 218] width 160 height 22
type input "[DATE]"
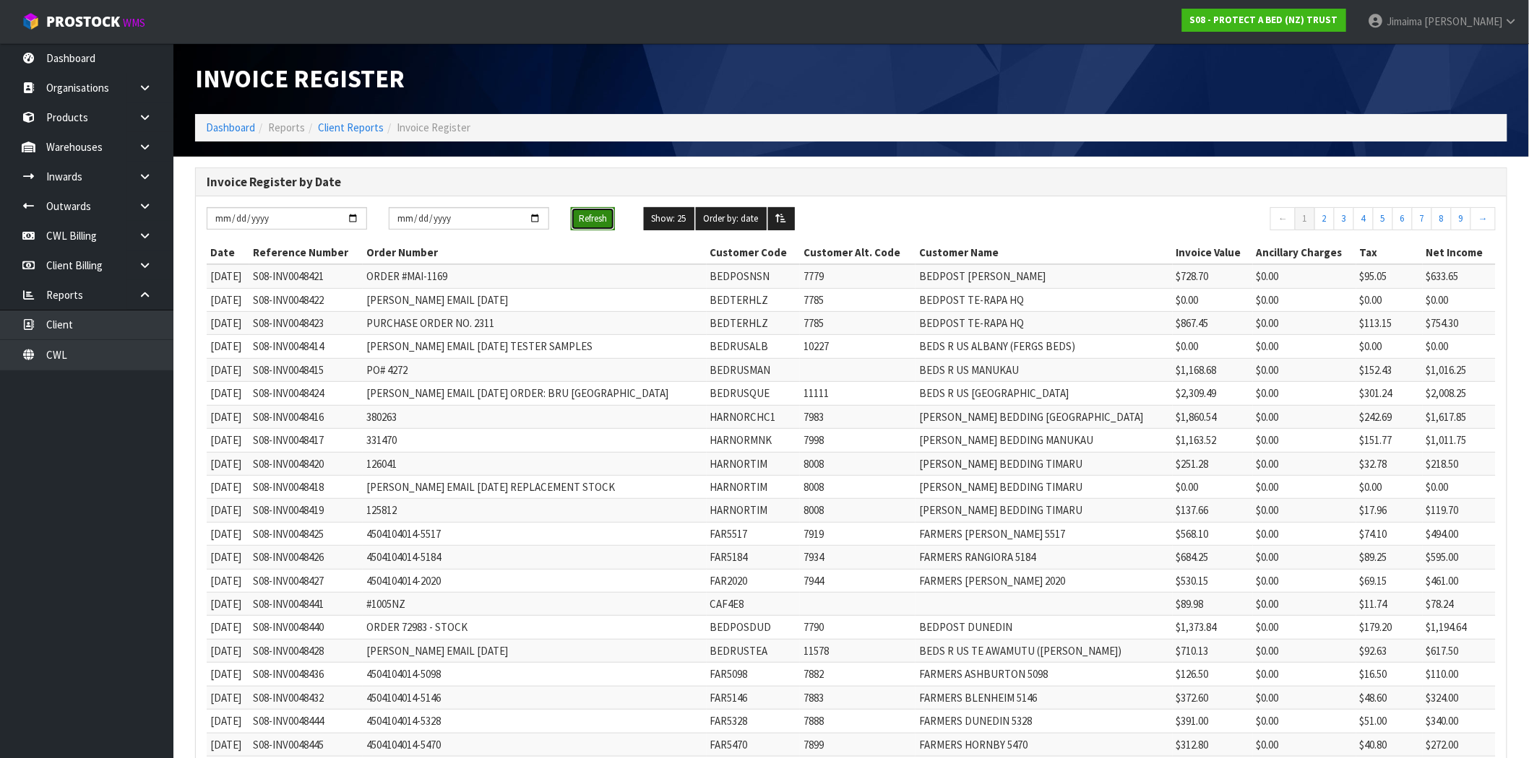
click at [587, 222] on button "Refresh" at bounding box center [593, 218] width 44 height 23
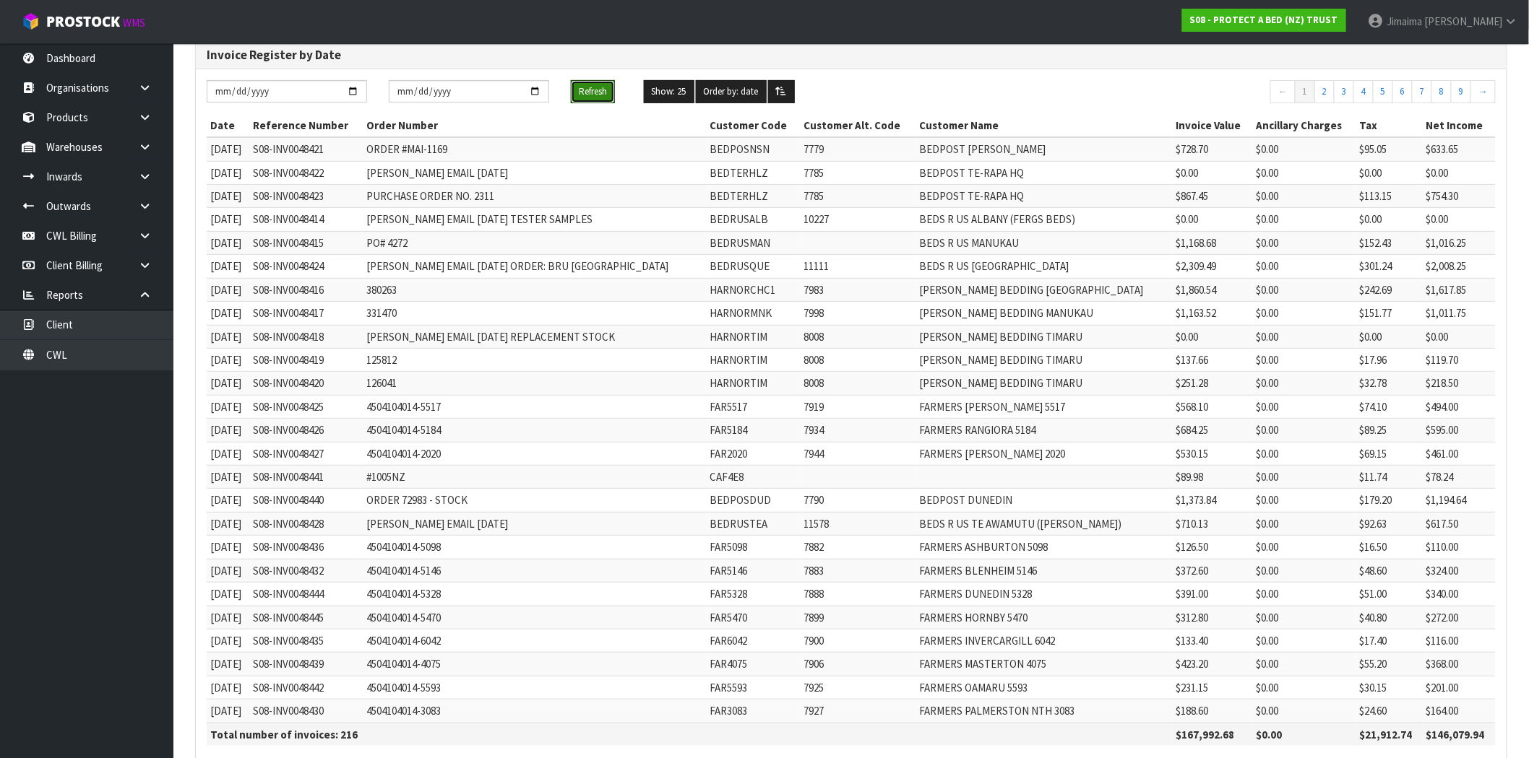
scroll to position [207, 0]
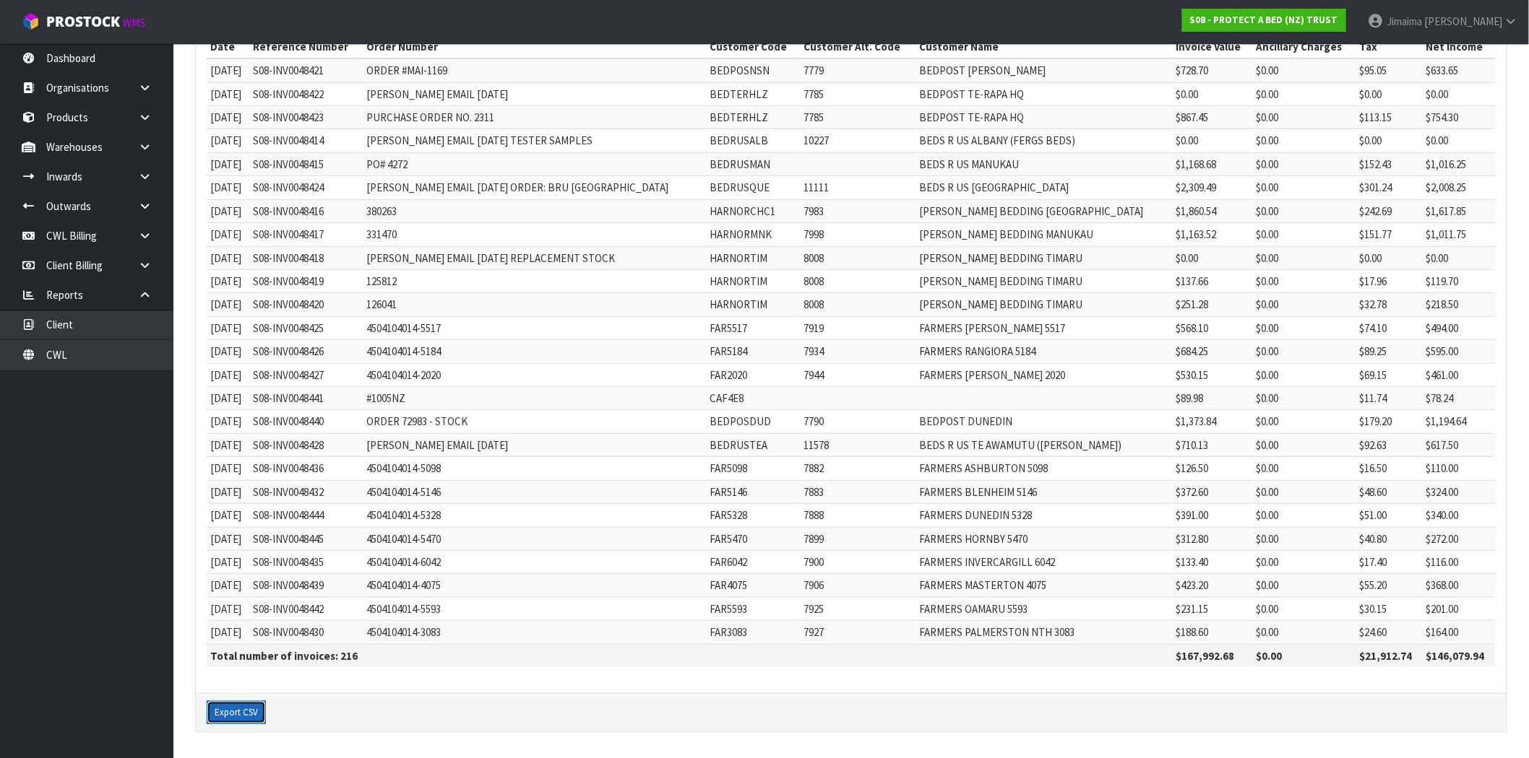
click at [228, 513] on button "Export CSV" at bounding box center [236, 712] width 59 height 23
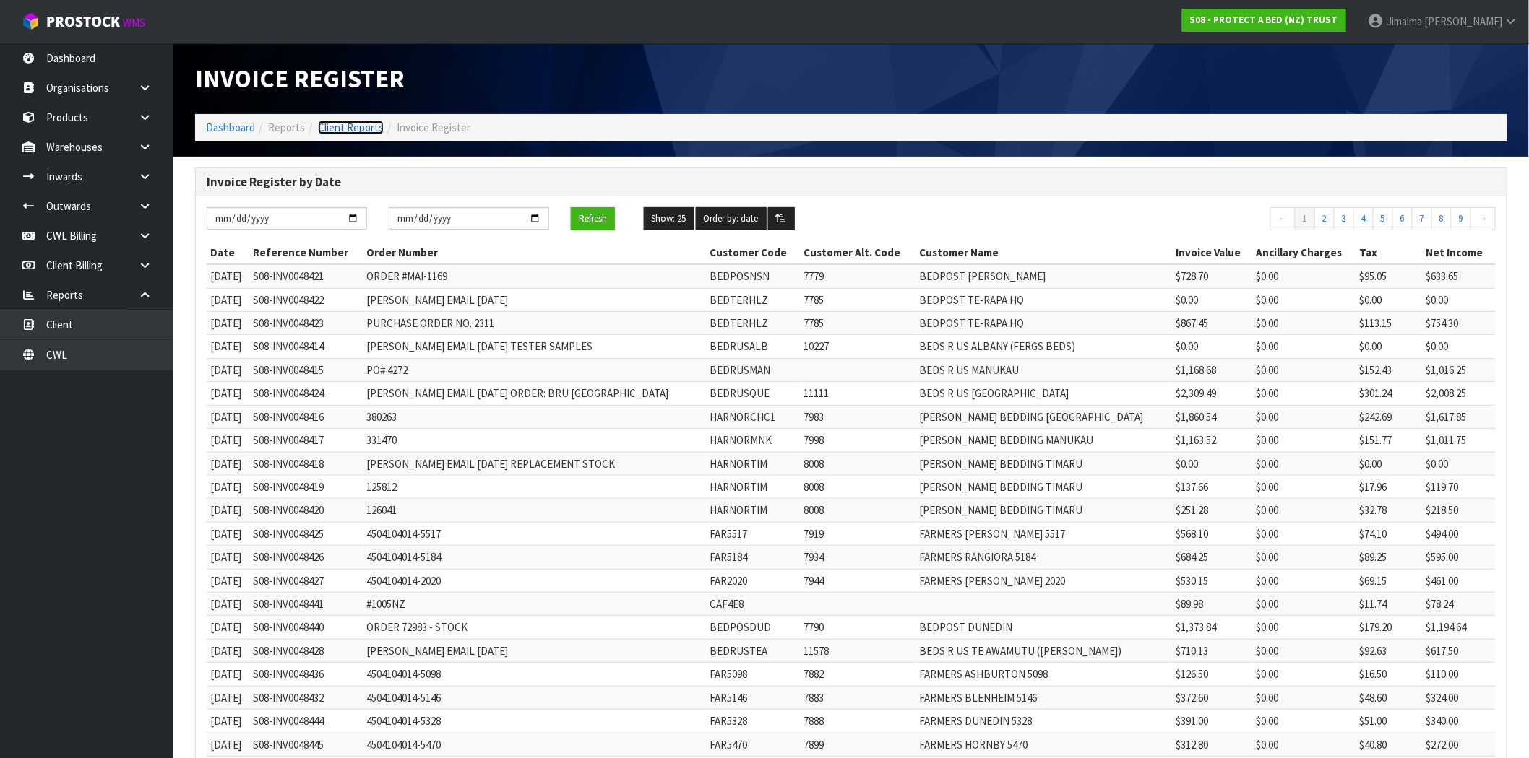
click at [345, 131] on link "Client Reports" at bounding box center [351, 128] width 66 height 14
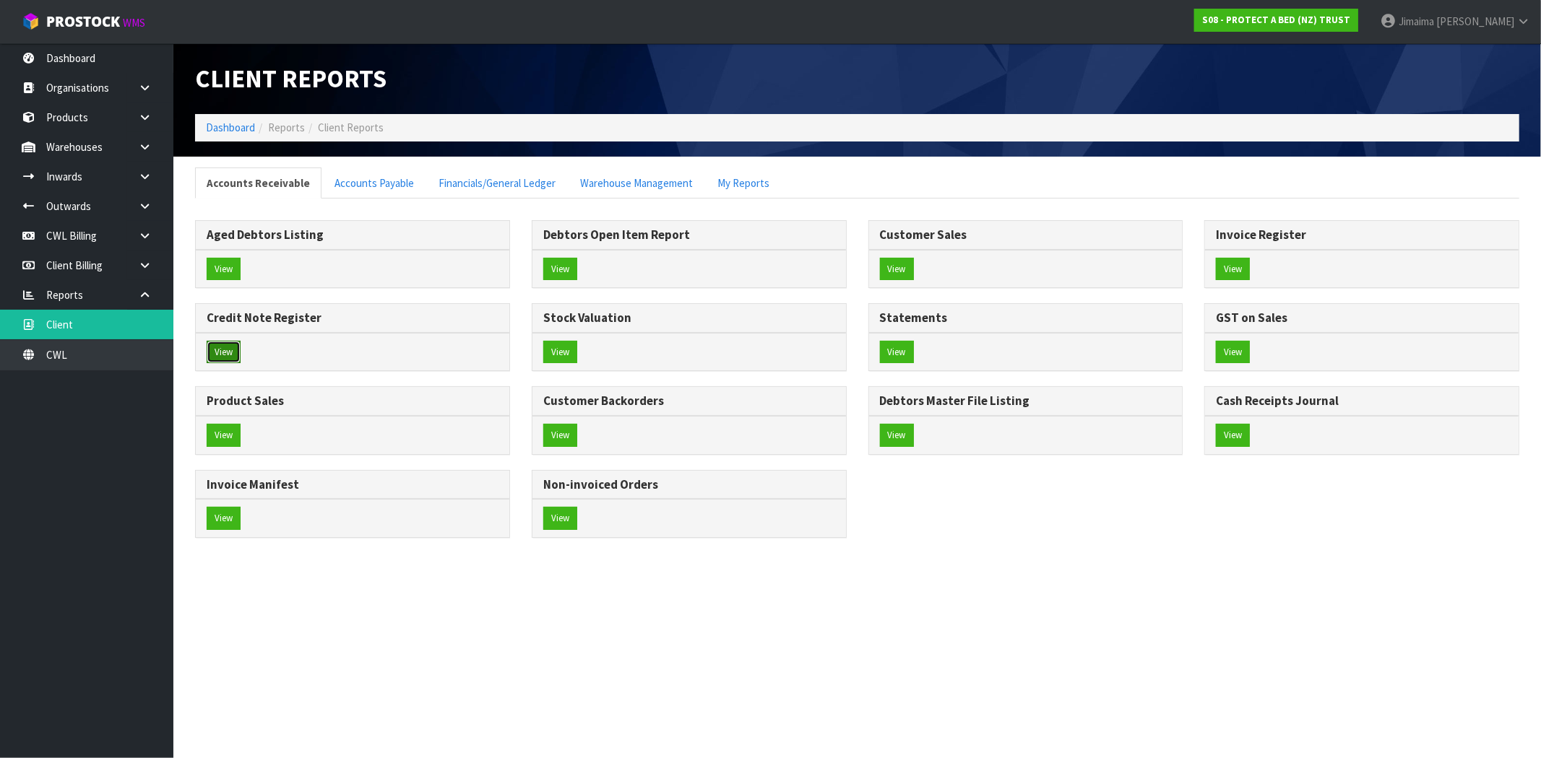
click at [225, 343] on button "View" at bounding box center [224, 352] width 34 height 23
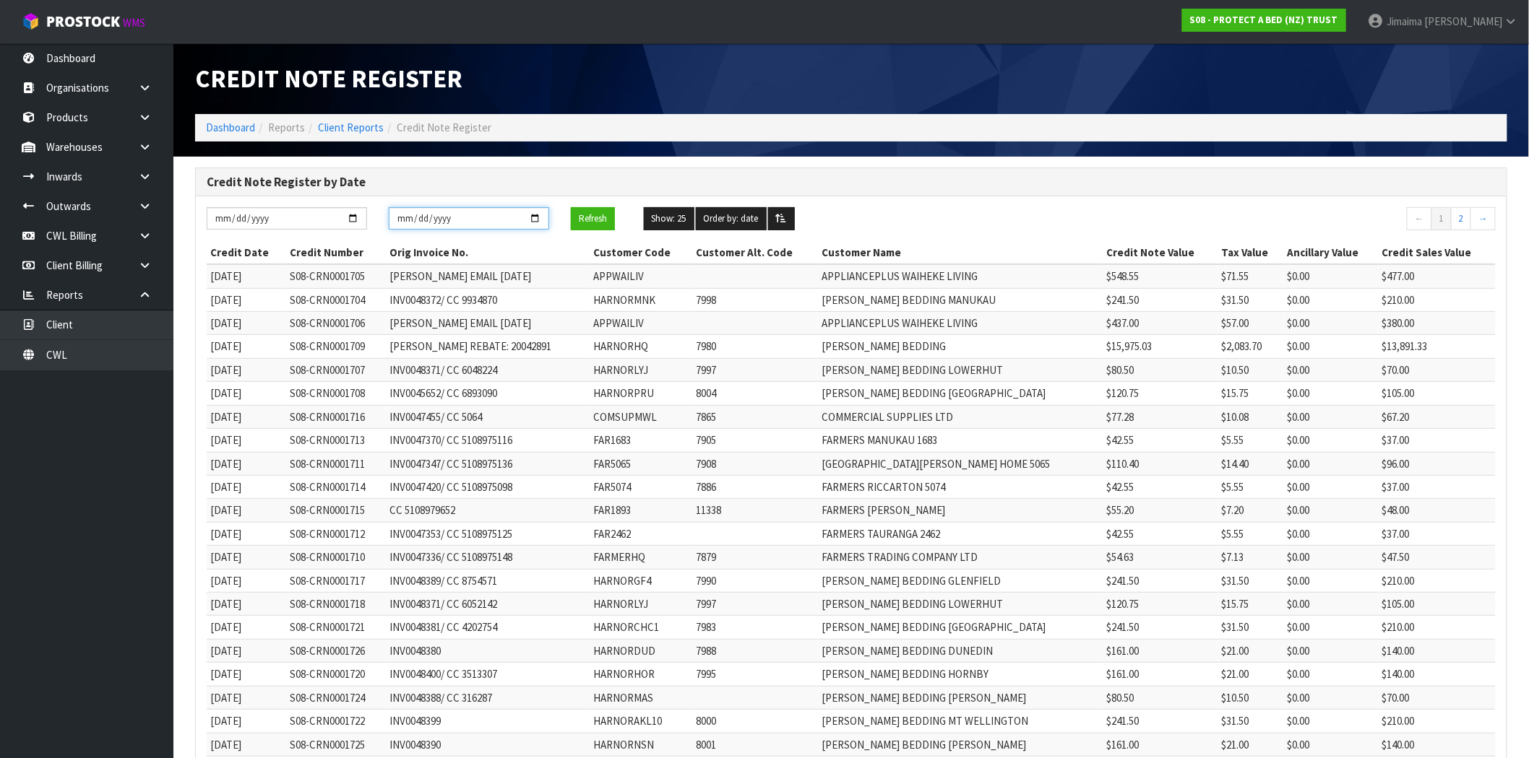
click at [540, 215] on input "[DATE]" at bounding box center [469, 218] width 160 height 22
type input "[DATE]"
click at [610, 217] on button "Refresh" at bounding box center [593, 218] width 44 height 23
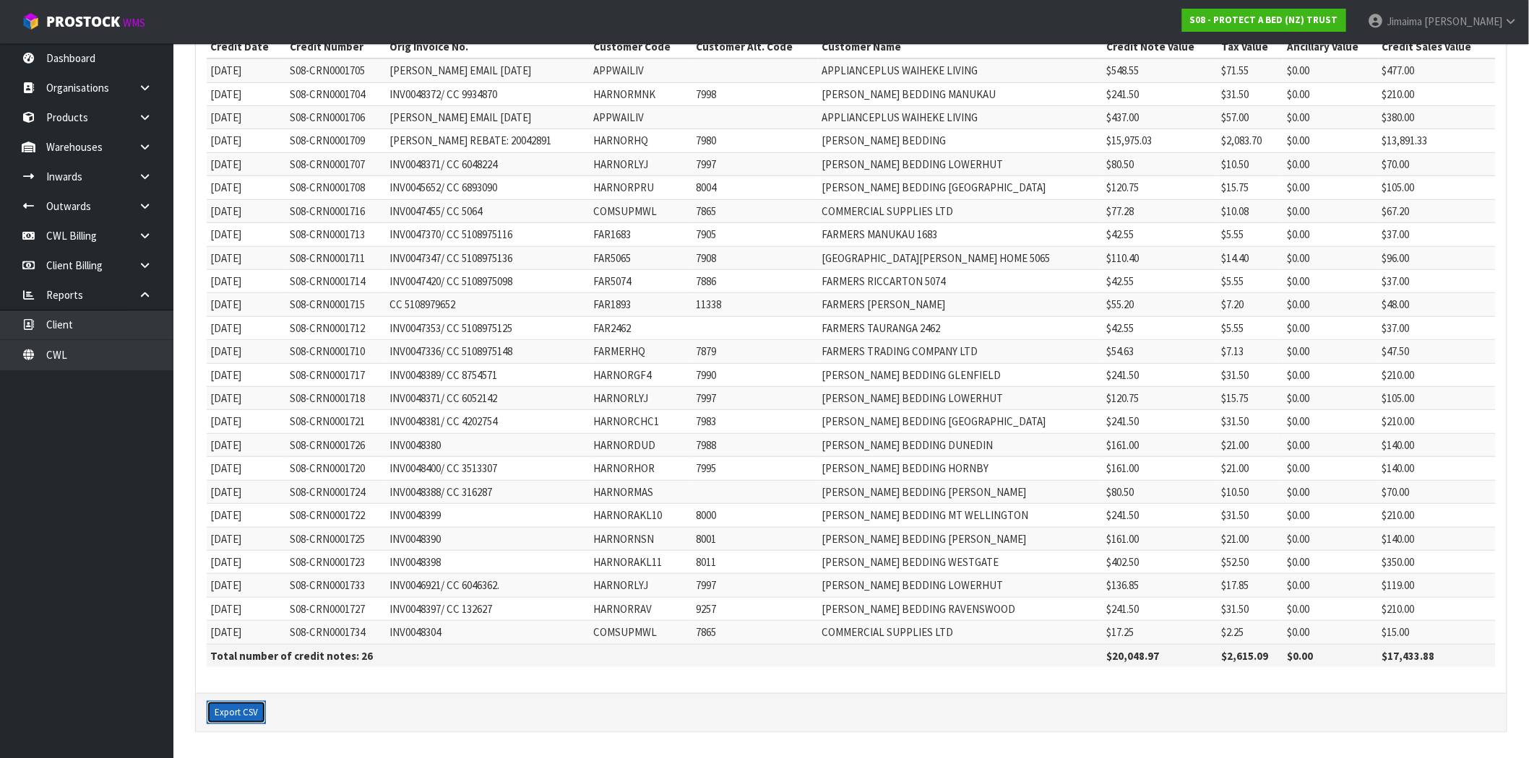
click at [241, 513] on button "Export CSV" at bounding box center [236, 712] width 59 height 23
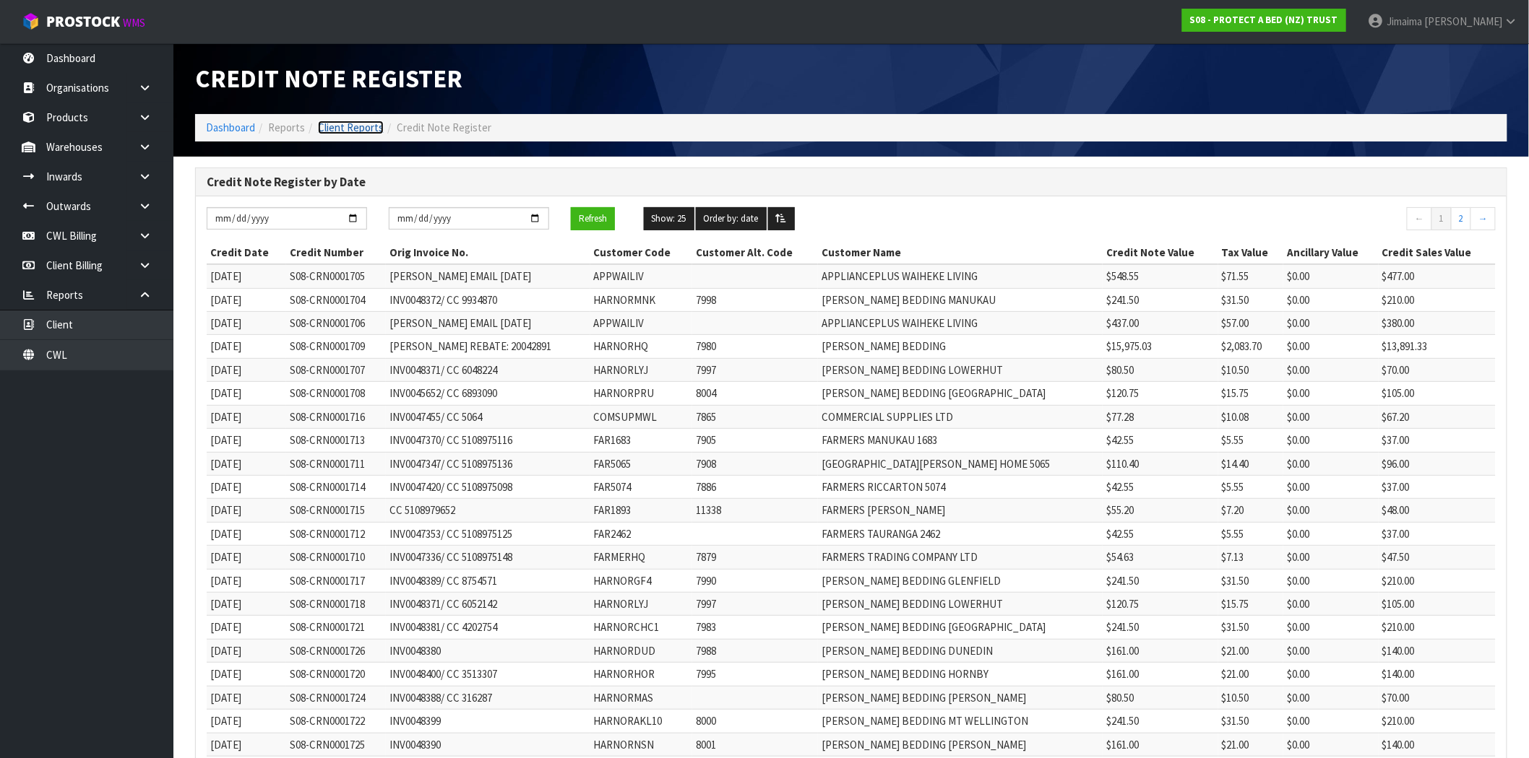
click at [333, 131] on link "Client Reports" at bounding box center [351, 128] width 66 height 14
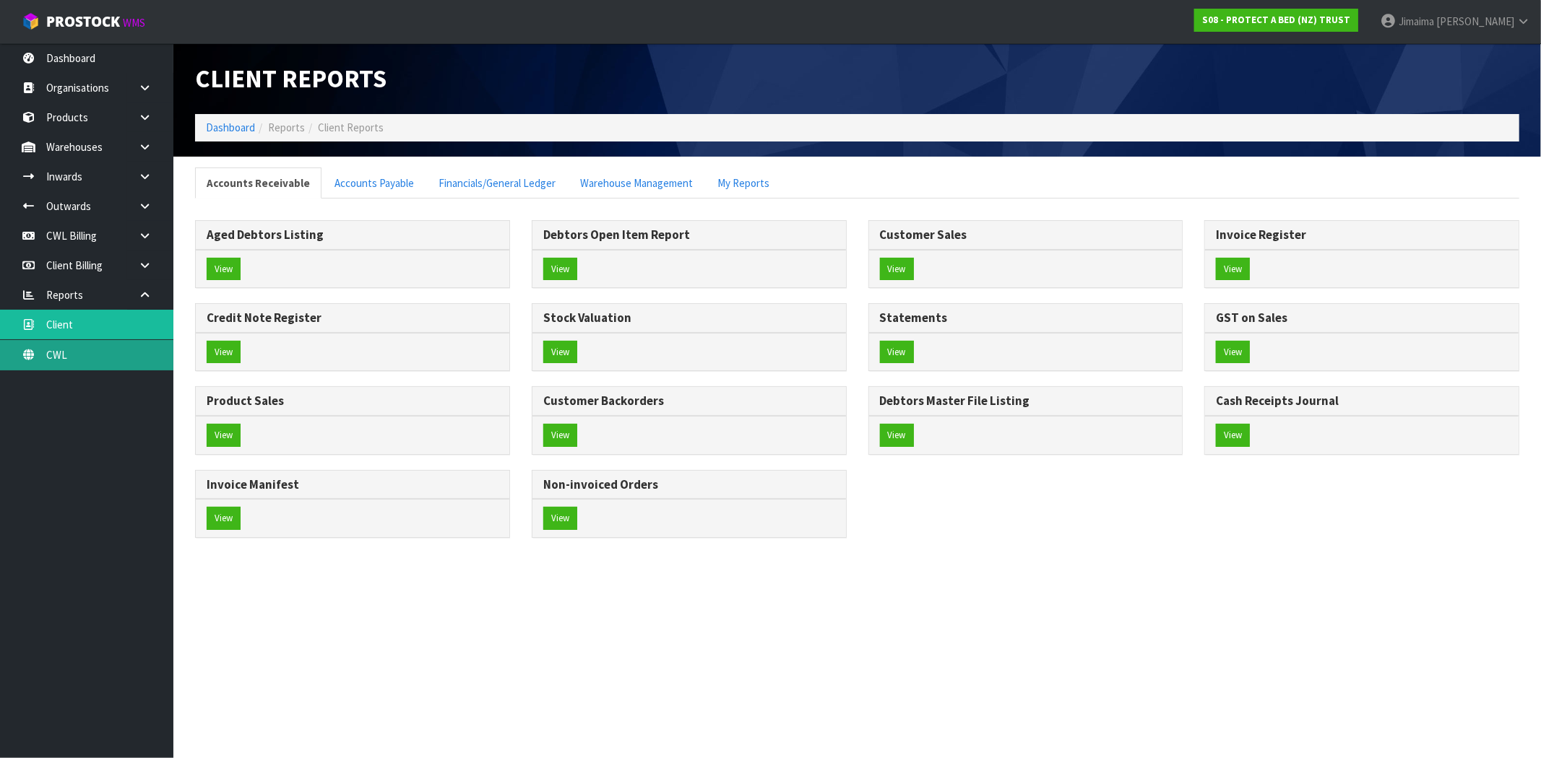
click at [130, 354] on link "CWL" at bounding box center [86, 355] width 173 height 30
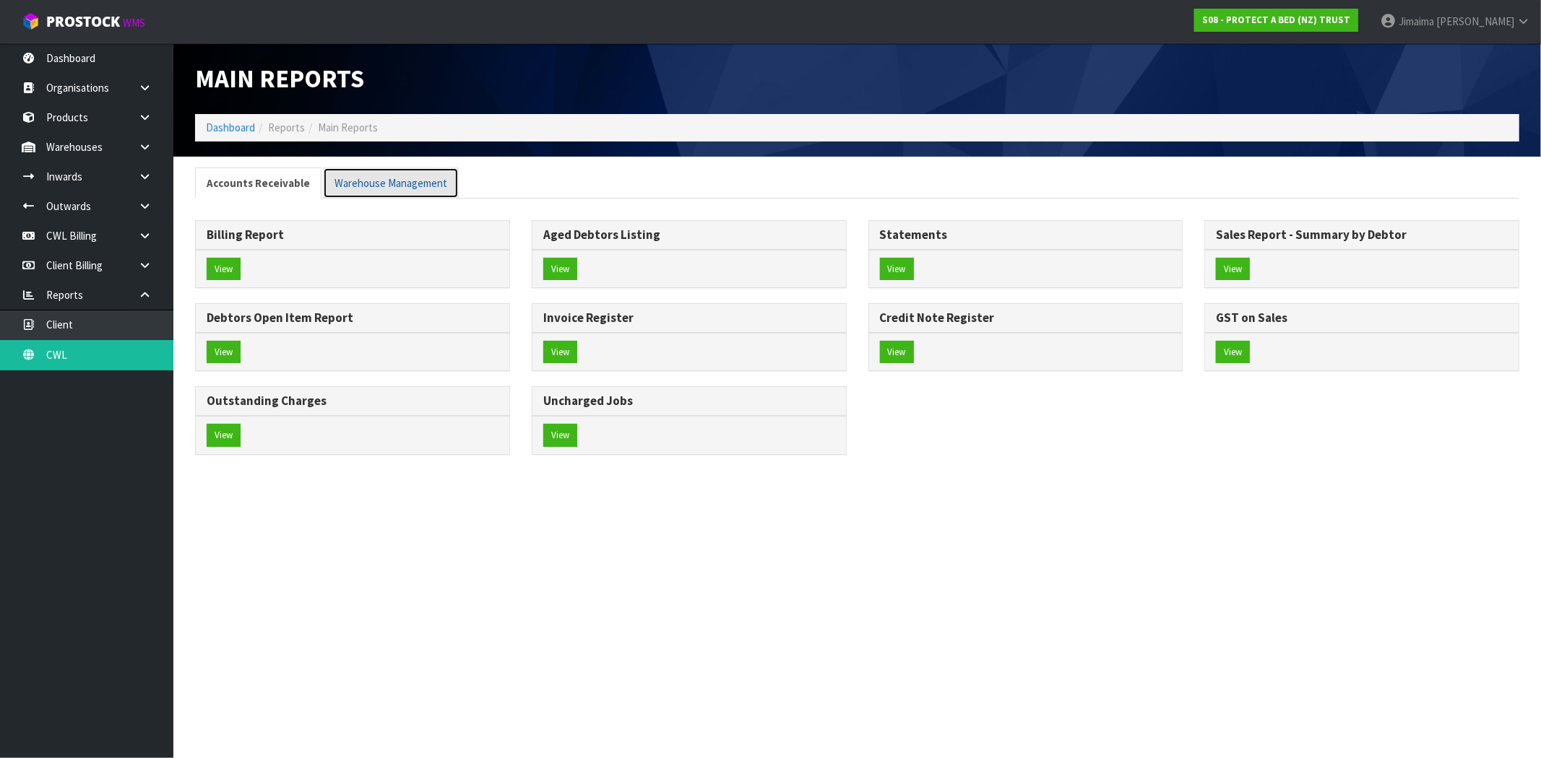
click at [415, 170] on link "Warehouse Management" at bounding box center [391, 183] width 136 height 31
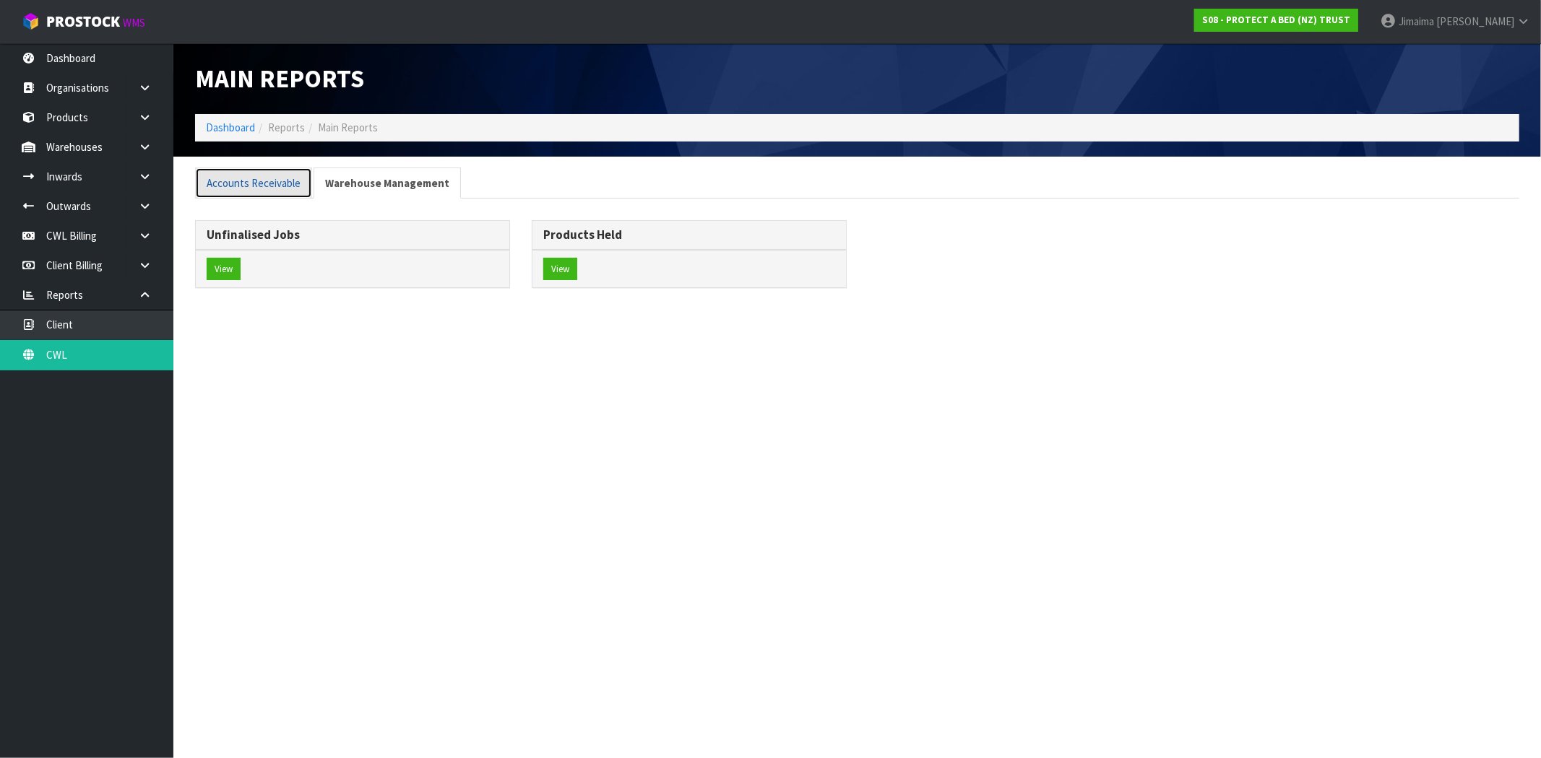
click at [237, 186] on link "Accounts Receivable" at bounding box center [253, 183] width 117 height 31
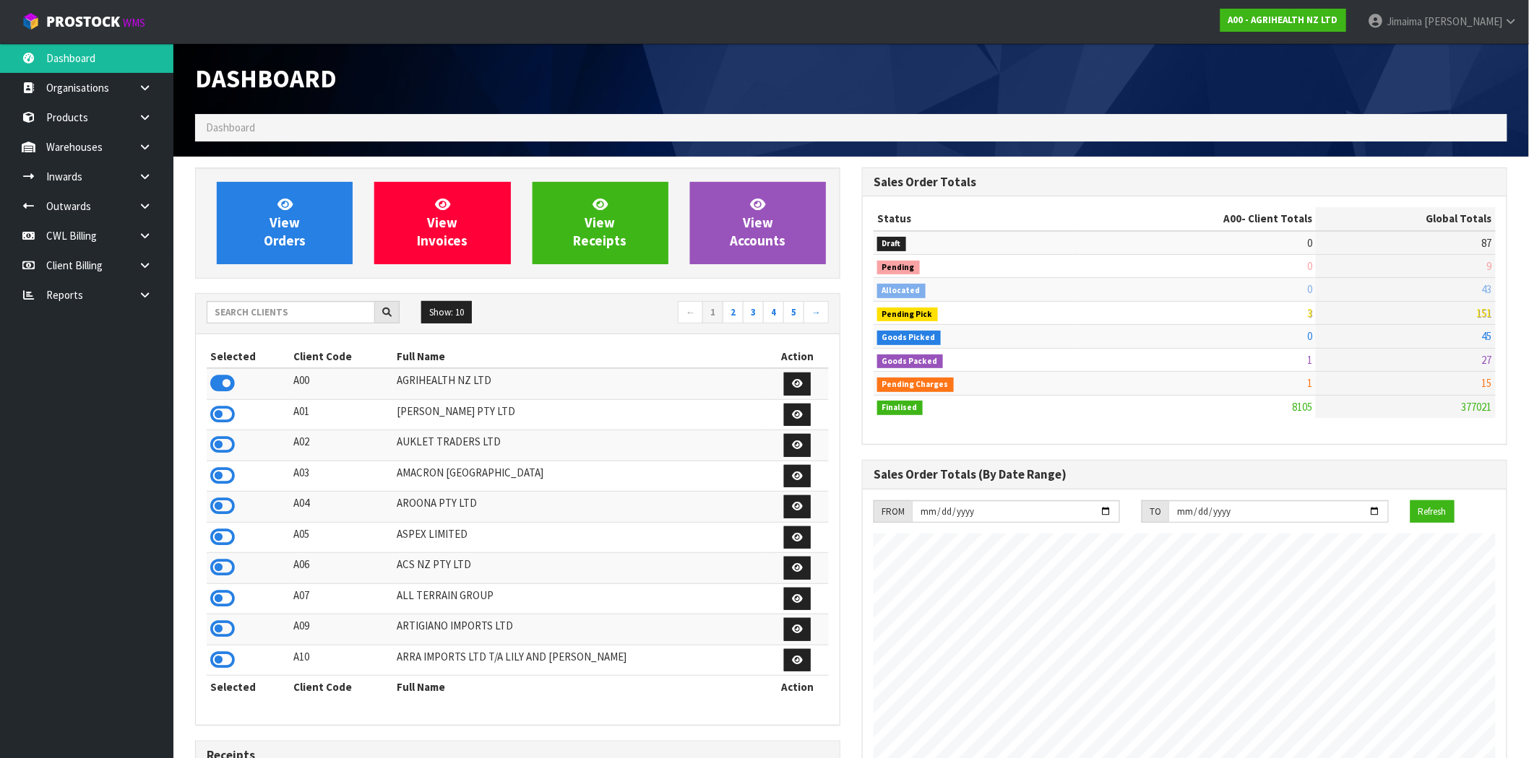
scroll to position [1094, 667]
click at [280, 311] on input "text" at bounding box center [291, 312] width 168 height 22
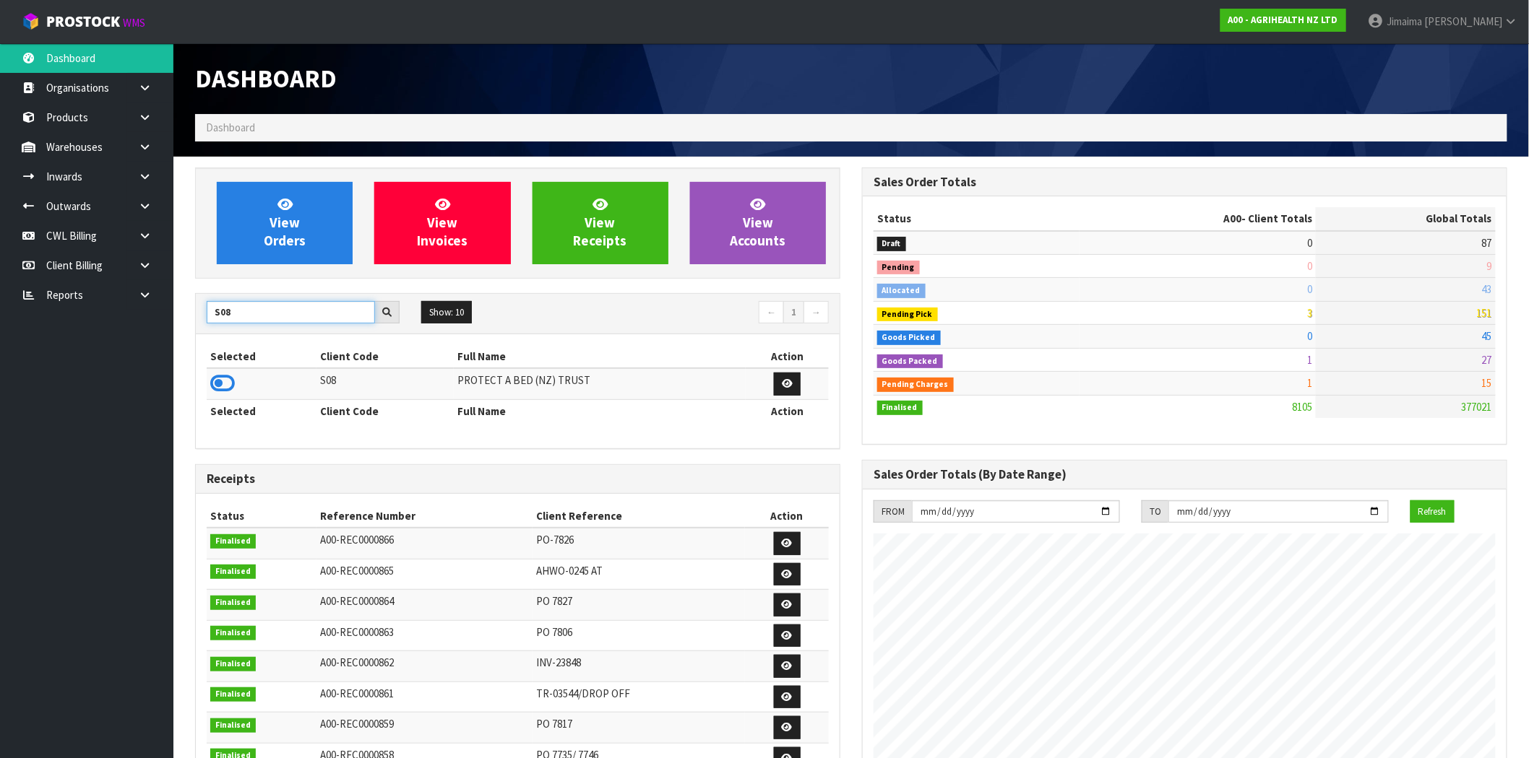
type input "S08"
click at [220, 391] on icon at bounding box center [222, 384] width 25 height 22
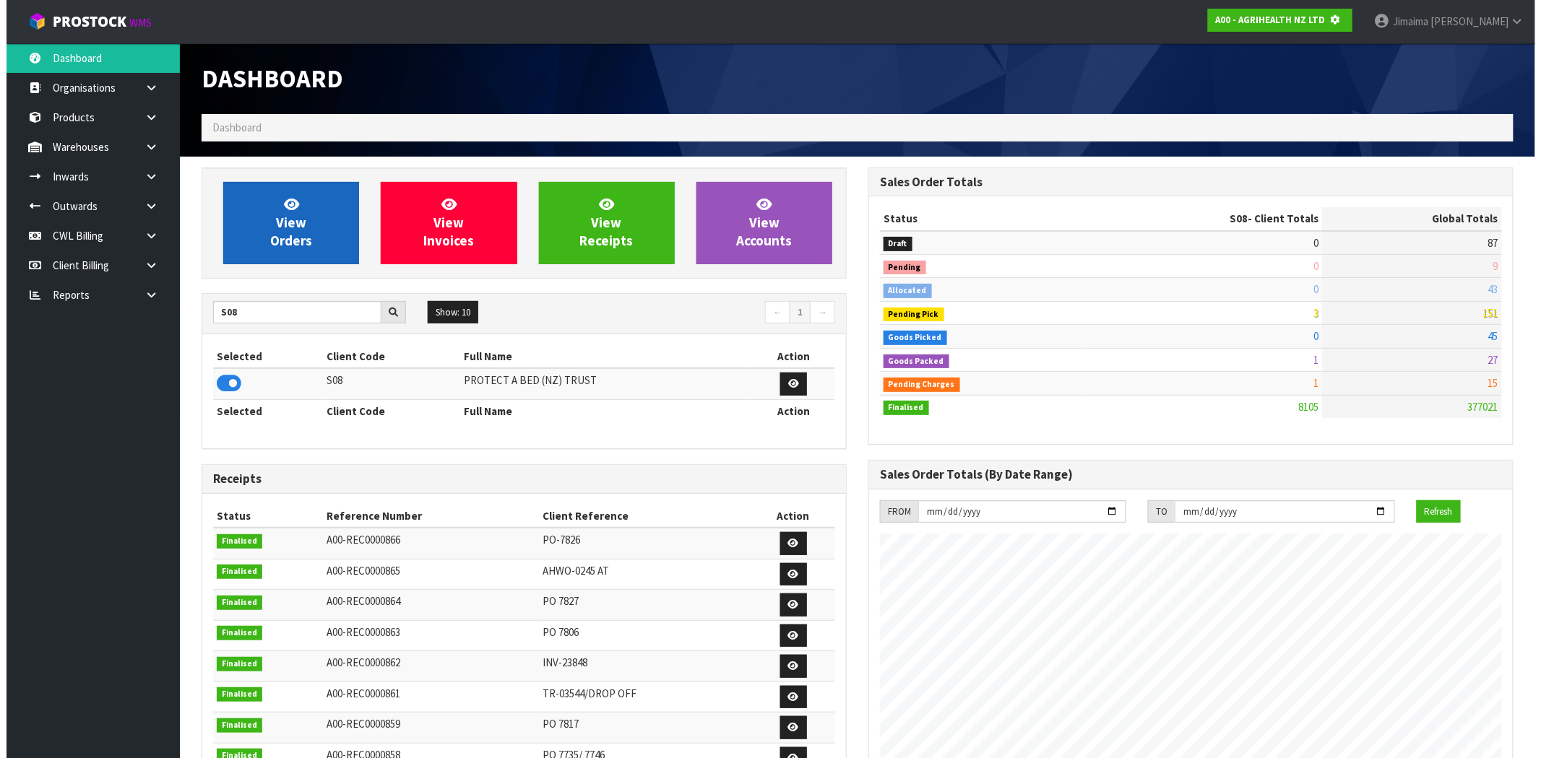
scroll to position [721467, 721700]
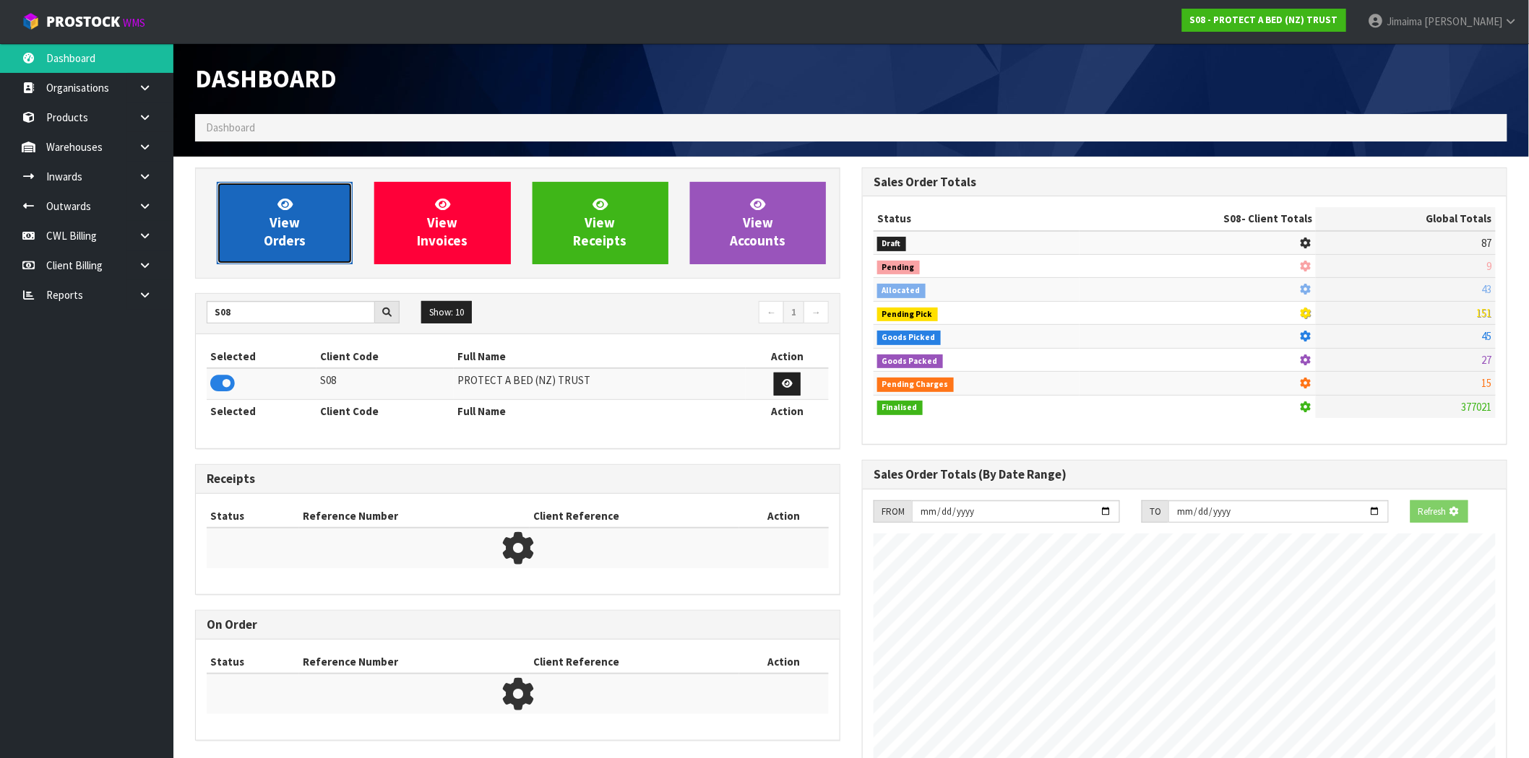
click at [273, 209] on link "View Orders" at bounding box center [285, 223] width 136 height 82
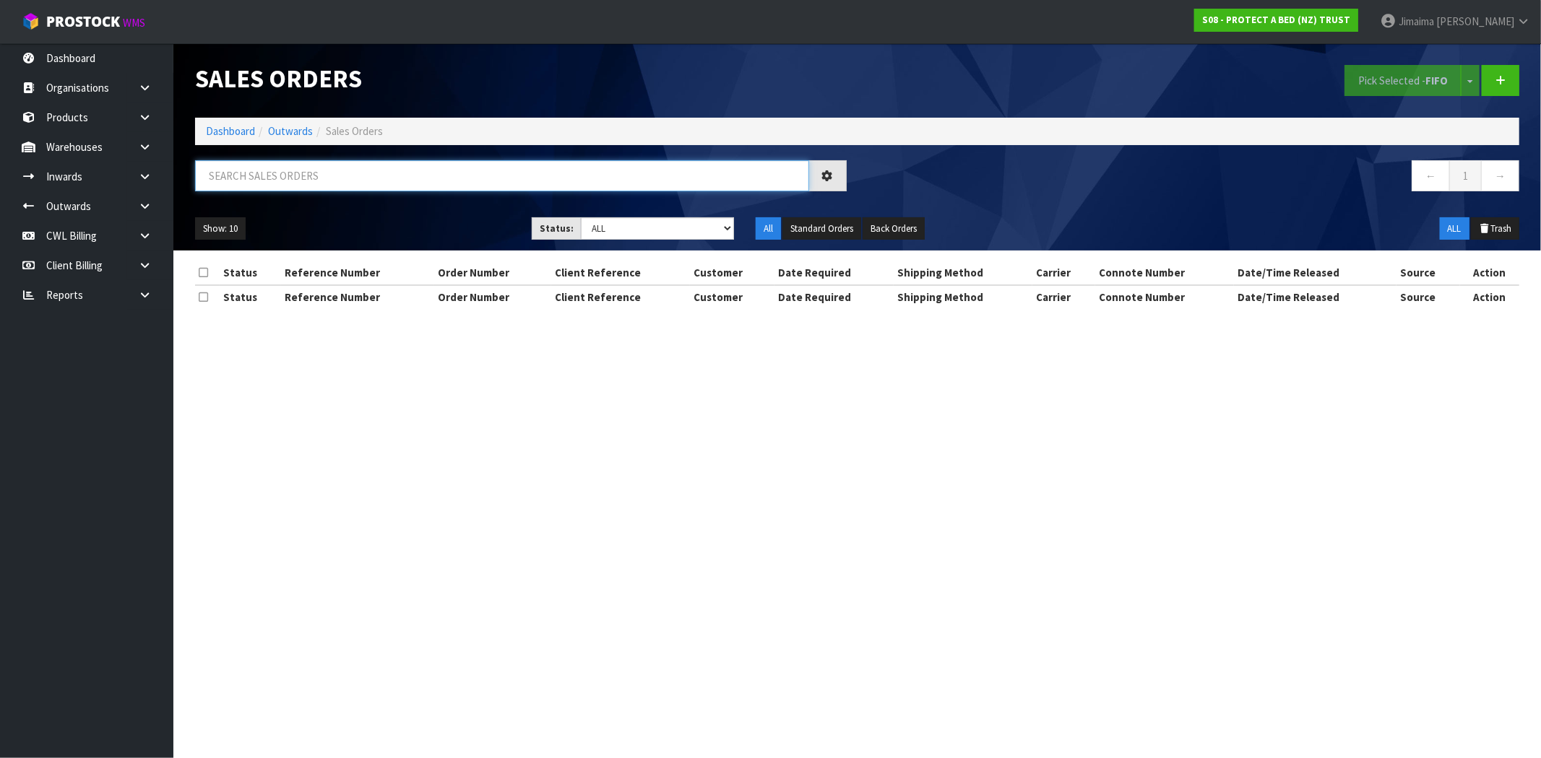
click at [420, 182] on input "text" at bounding box center [502, 175] width 614 height 31
click at [331, 176] on input "text" at bounding box center [502, 175] width 614 height 31
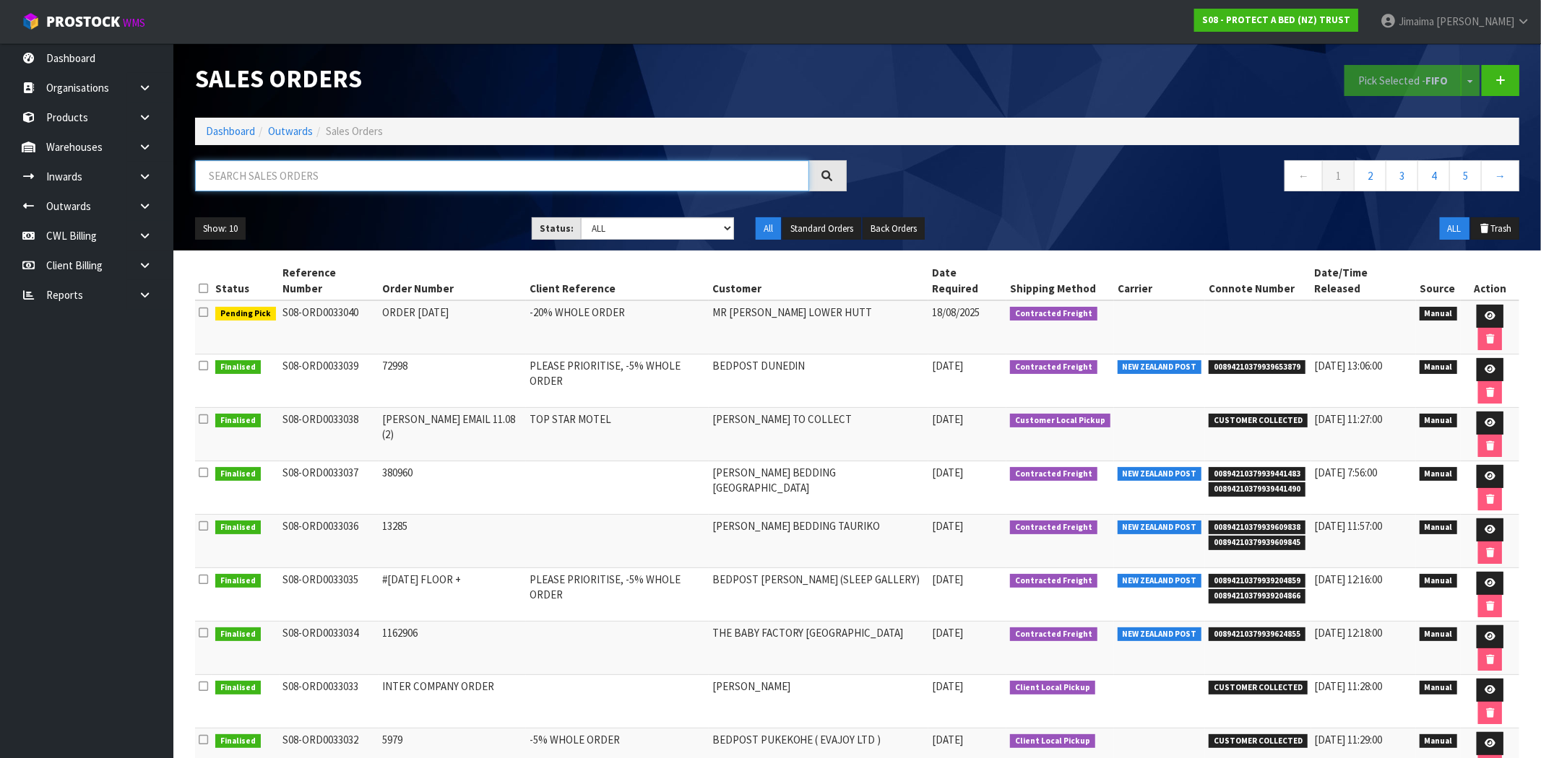
click at [380, 170] on input "text" at bounding box center [502, 175] width 614 height 31
type input "AUS"
